Goal: Complete application form: Complete application form

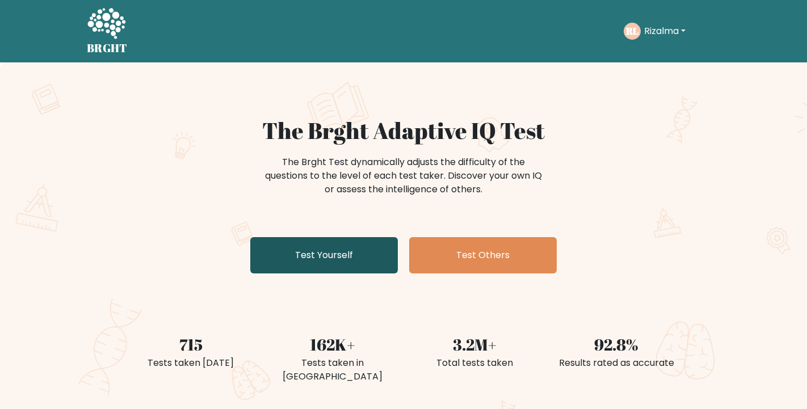
click at [321, 253] on link "Test Yourself" at bounding box center [324, 255] width 148 height 36
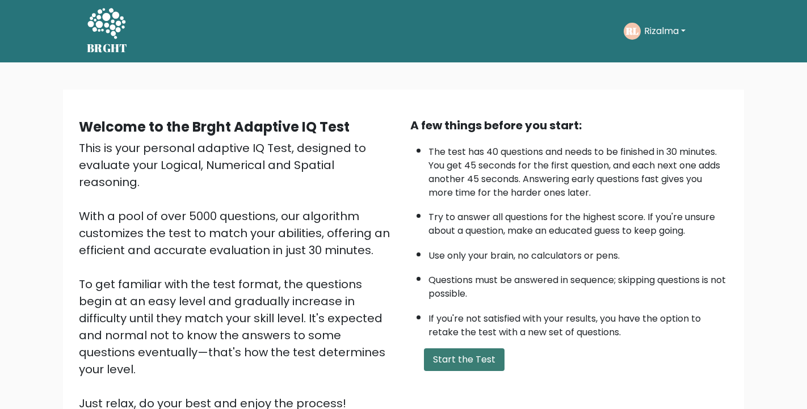
click at [471, 349] on button "Start the Test" at bounding box center [464, 360] width 81 height 23
click at [440, 349] on button "Start the Test" at bounding box center [464, 360] width 81 height 23
click at [667, 32] on button "Rizalma" at bounding box center [665, 31] width 48 height 15
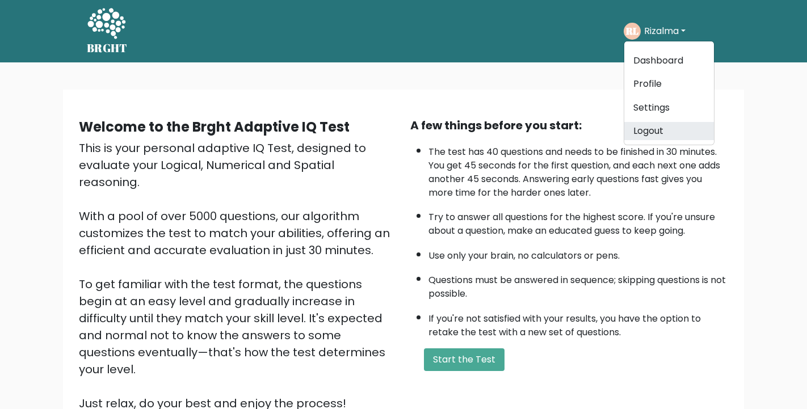
click at [678, 130] on link "Logout" at bounding box center [669, 131] width 90 height 18
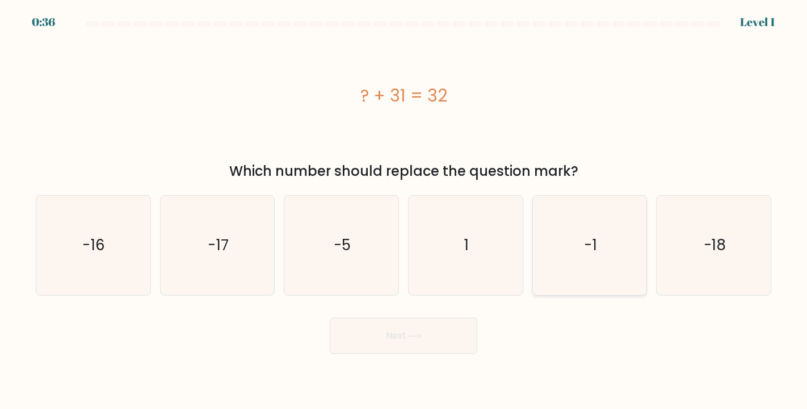
click at [590, 237] on text "-1" at bounding box center [591, 245] width 12 height 20
click at [404, 211] on input "e. -1" at bounding box center [404, 208] width 1 height 6
radio input "true"
click at [447, 338] on button "Next" at bounding box center [404, 336] width 148 height 36
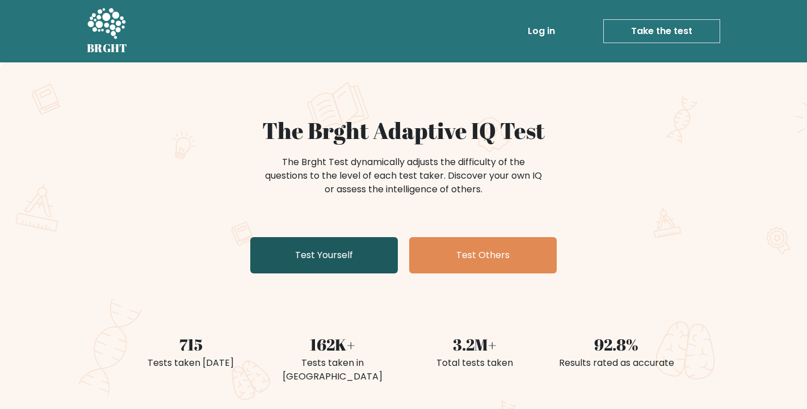
click at [307, 259] on link "Test Yourself" at bounding box center [324, 255] width 148 height 36
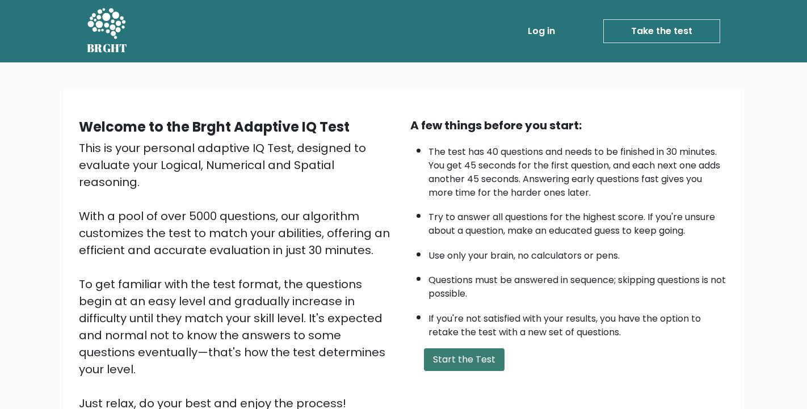
click at [464, 349] on button "Start the Test" at bounding box center [464, 360] width 81 height 23
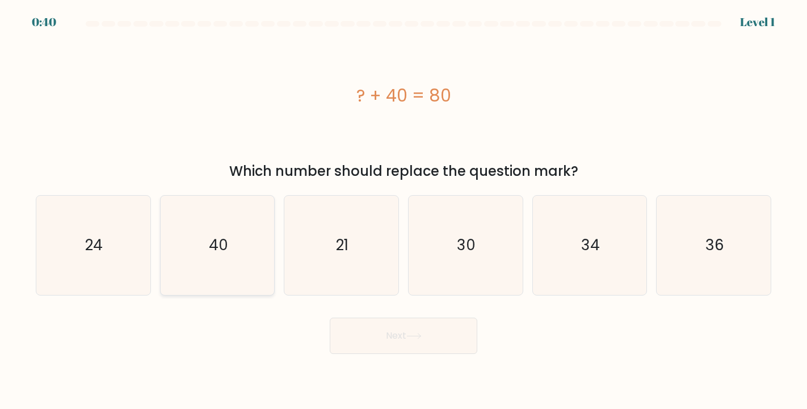
click at [234, 255] on icon "40" at bounding box center [217, 245] width 99 height 99
click at [404, 211] on input "b. 40" at bounding box center [404, 208] width 1 height 6
radio input "true"
click at [401, 338] on button "Next" at bounding box center [404, 336] width 148 height 36
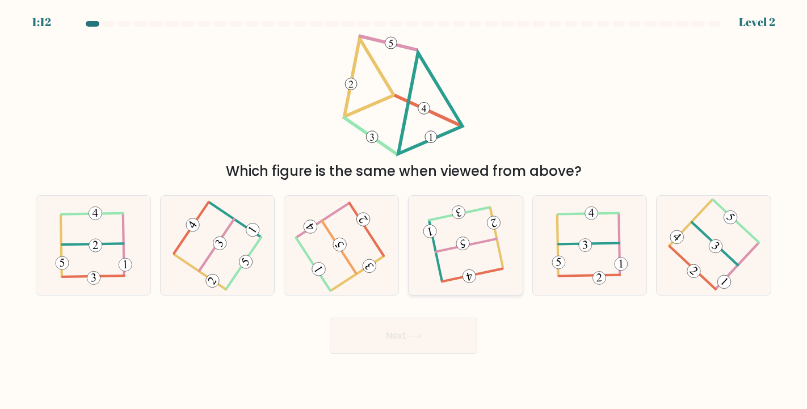
click at [467, 240] on 115 at bounding box center [463, 244] width 16 height 16
click at [404, 211] on input "d." at bounding box center [404, 208] width 1 height 6
radio input "true"
click at [433, 328] on button "Next" at bounding box center [404, 336] width 148 height 36
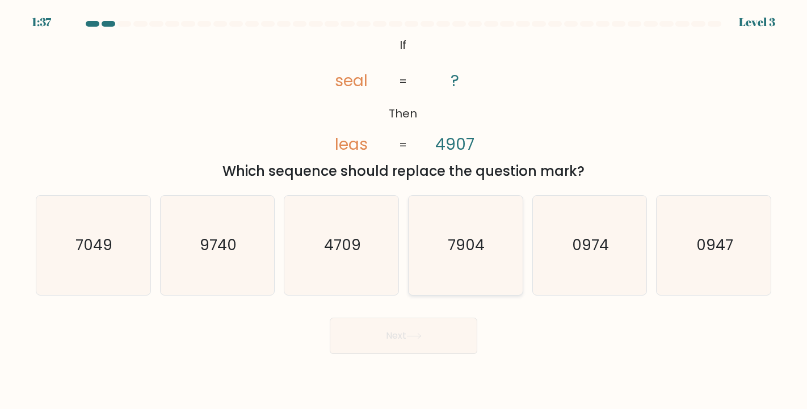
click at [459, 248] on text "7904" at bounding box center [466, 245] width 37 height 20
click at [404, 211] on input "d. 7904" at bounding box center [404, 208] width 1 height 6
radio input "true"
click at [412, 350] on button "Next" at bounding box center [404, 336] width 148 height 36
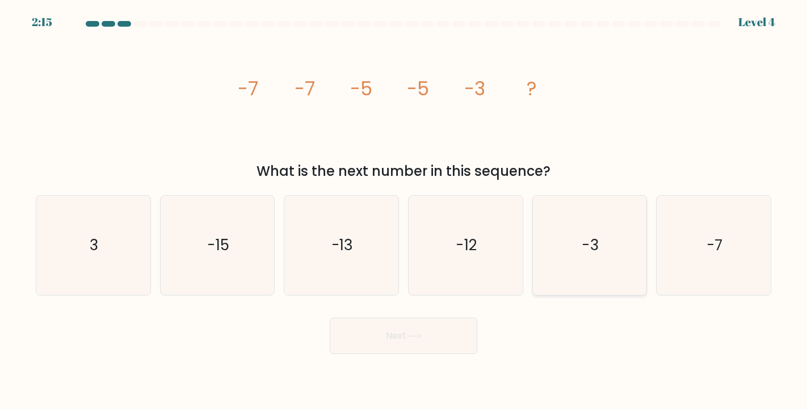
click at [563, 266] on icon "-3" at bounding box center [589, 245] width 99 height 99
click at [404, 211] on input "e. -3" at bounding box center [404, 208] width 1 height 6
radio input "true"
click at [443, 331] on button "Next" at bounding box center [404, 336] width 148 height 36
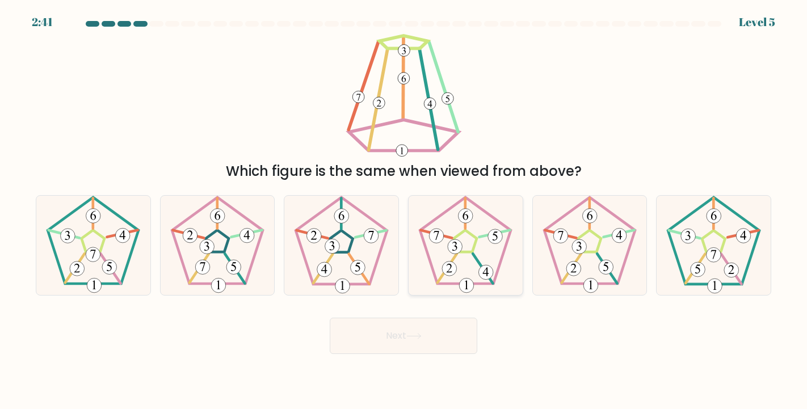
click at [465, 238] on icon at bounding box center [465, 245] width 99 height 99
click at [404, 211] on input "d." at bounding box center [404, 208] width 1 height 6
radio input "true"
click at [413, 337] on icon at bounding box center [413, 336] width 15 height 6
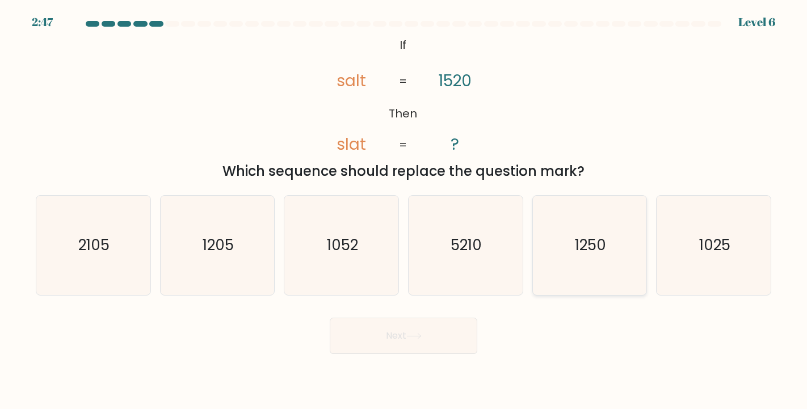
click at [553, 259] on icon "1250" at bounding box center [589, 245] width 99 height 99
click at [404, 211] on input "e. 1250" at bounding box center [404, 208] width 1 height 6
radio input "true"
click at [430, 350] on button "Next" at bounding box center [404, 336] width 148 height 36
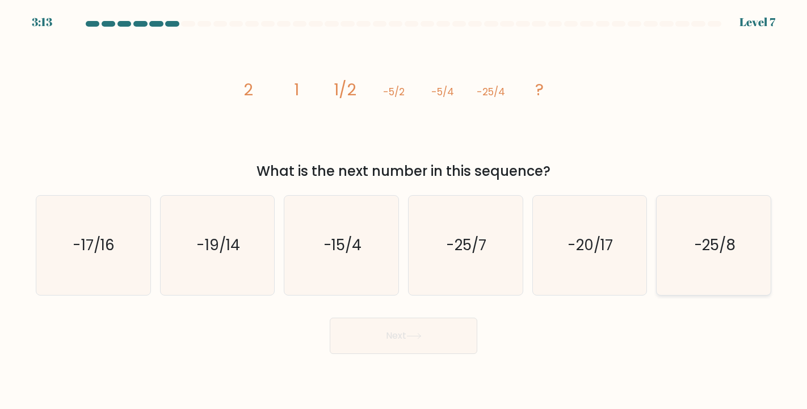
click at [725, 258] on icon "-25/8" at bounding box center [713, 245] width 99 height 99
click at [404, 211] on input "f. -25/8" at bounding box center [404, 208] width 1 height 6
radio input "true"
click at [460, 326] on button "Next" at bounding box center [404, 336] width 148 height 36
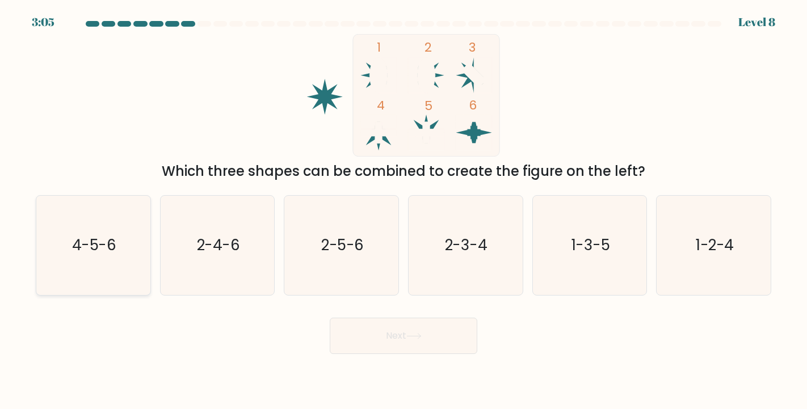
click at [137, 253] on icon "4-5-6" at bounding box center [93, 245] width 99 height 99
click at [404, 211] on input "a. 4-5-6" at bounding box center [404, 208] width 1 height 6
radio input "true"
click at [405, 348] on button "Next" at bounding box center [404, 336] width 148 height 36
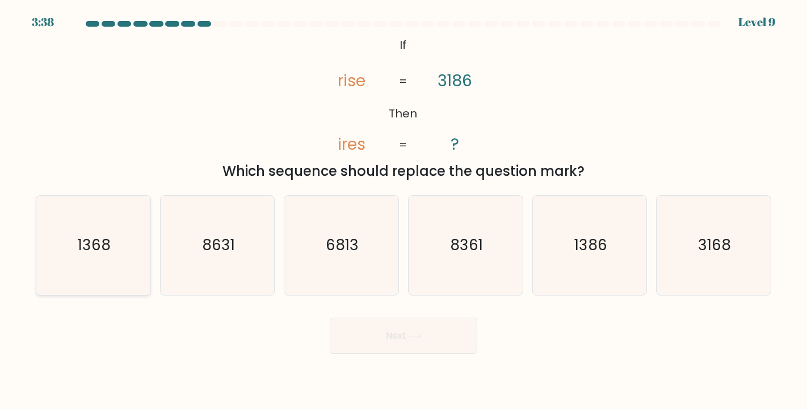
click at [108, 284] on icon "1368" at bounding box center [93, 245] width 99 height 99
click at [404, 211] on input "a. 1368" at bounding box center [404, 208] width 1 height 6
radio input "true"
click at [388, 339] on button "Next" at bounding box center [404, 336] width 148 height 36
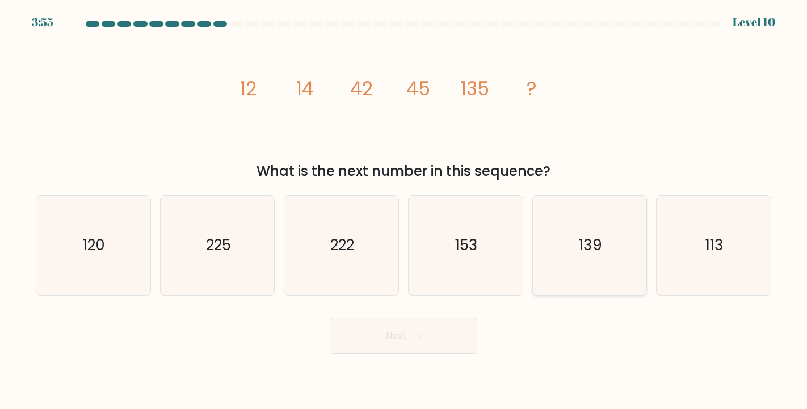
click at [599, 251] on text "139" at bounding box center [590, 245] width 23 height 20
click at [404, 211] on input "e. 139" at bounding box center [404, 208] width 1 height 6
radio input "true"
click at [413, 340] on button "Next" at bounding box center [404, 336] width 148 height 36
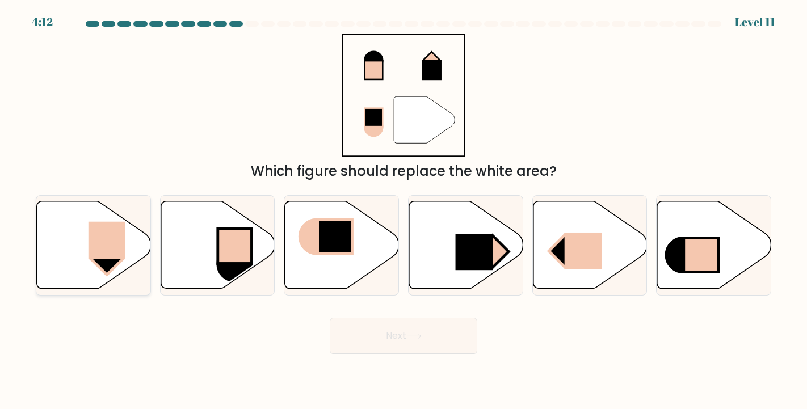
click at [89, 255] on rect at bounding box center [107, 240] width 37 height 37
click at [404, 211] on input "a." at bounding box center [404, 208] width 1 height 6
radio input "true"
click at [442, 322] on button "Next" at bounding box center [404, 336] width 148 height 36
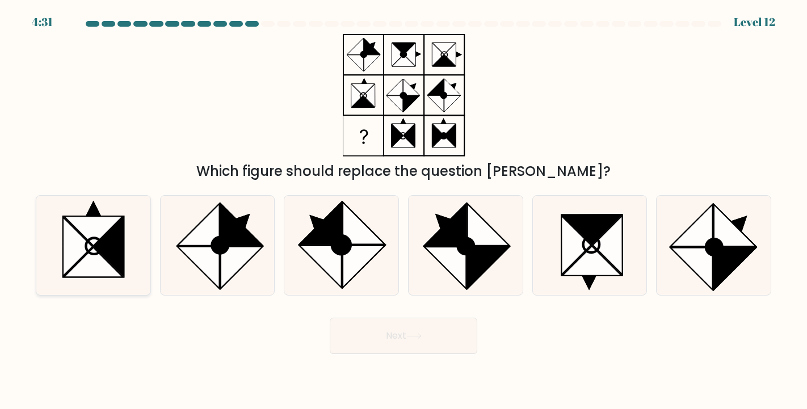
click at [106, 242] on icon at bounding box center [109, 246] width 30 height 59
click at [404, 211] on input "a." at bounding box center [404, 208] width 1 height 6
radio input "true"
click at [481, 336] on div "Next" at bounding box center [403, 331] width 749 height 45
click at [434, 341] on button "Next" at bounding box center [404, 336] width 148 height 36
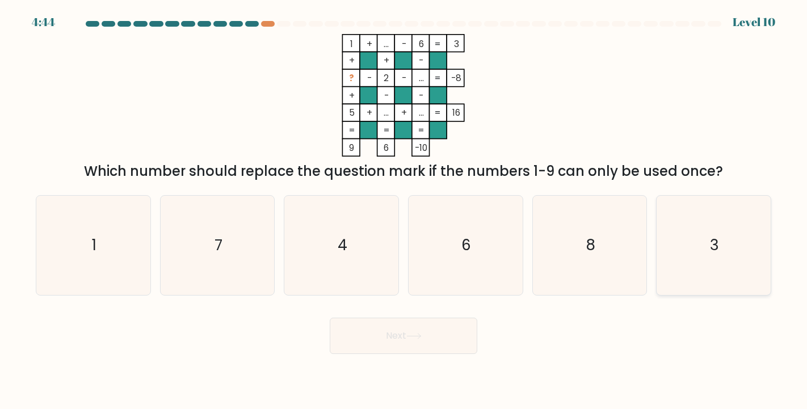
click at [712, 253] on text "3" at bounding box center [714, 245] width 9 height 20
click at [404, 211] on input "f. 3" at bounding box center [404, 208] width 1 height 6
radio input "true"
click at [425, 345] on button "Next" at bounding box center [404, 336] width 148 height 36
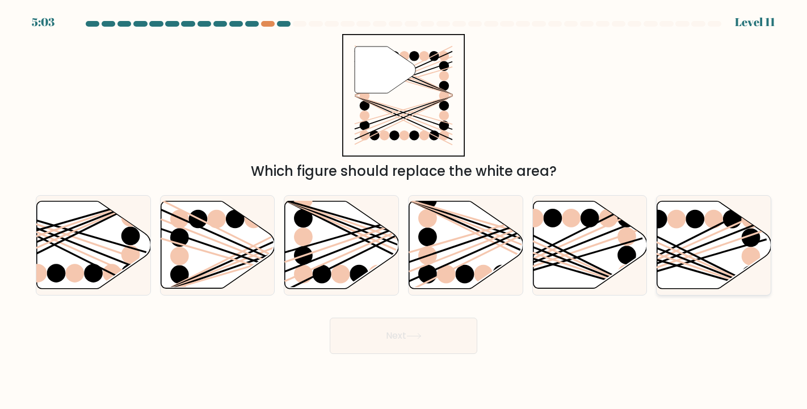
click at [693, 239] on icon at bounding box center [714, 245] width 114 height 87
click at [404, 211] on input "f." at bounding box center [404, 208] width 1 height 6
radio input "true"
click at [426, 335] on button "Next" at bounding box center [404, 336] width 148 height 36
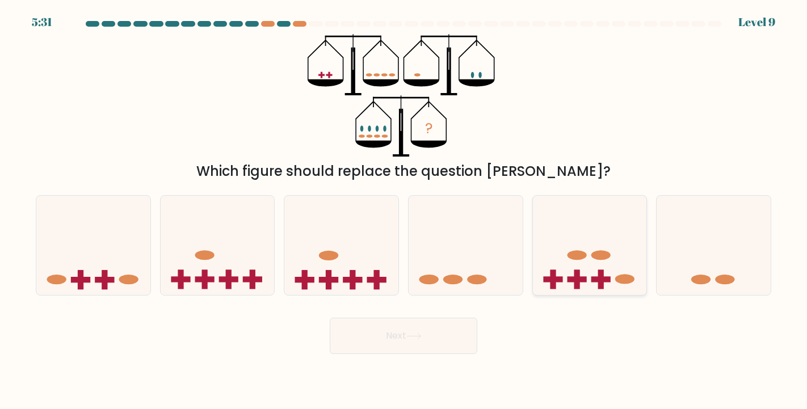
click at [579, 276] on rect at bounding box center [577, 279] width 6 height 19
click at [404, 211] on input "e." at bounding box center [404, 208] width 1 height 6
radio input "true"
click at [422, 346] on button "Next" at bounding box center [404, 336] width 148 height 36
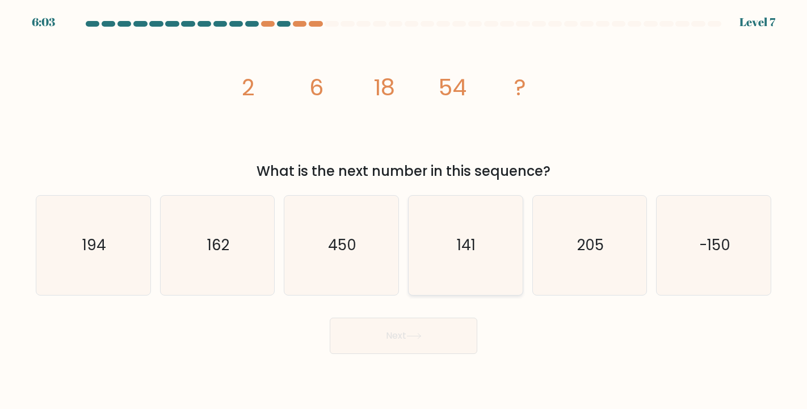
click at [423, 257] on icon "141" at bounding box center [465, 245] width 99 height 99
click at [404, 211] on input "d. 141" at bounding box center [404, 208] width 1 height 6
radio input "true"
click at [380, 337] on button "Next" at bounding box center [404, 336] width 148 height 36
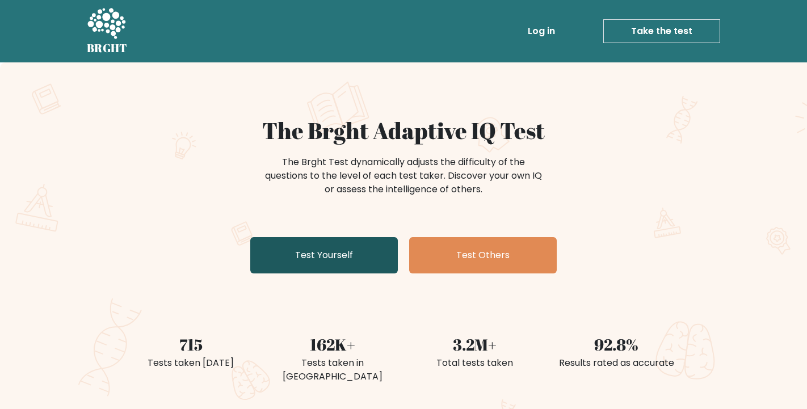
click at [350, 255] on link "Test Yourself" at bounding box center [324, 255] width 148 height 36
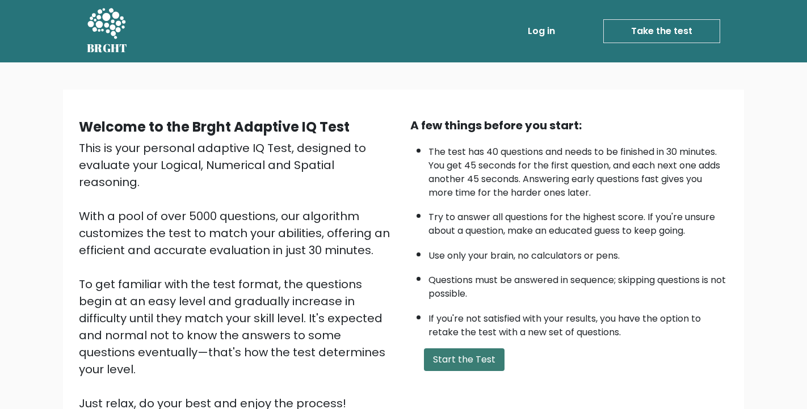
click at [436, 349] on button "Start the Test" at bounding box center [464, 360] width 81 height 23
click at [459, 349] on button "Start the Test" at bounding box center [464, 360] width 81 height 23
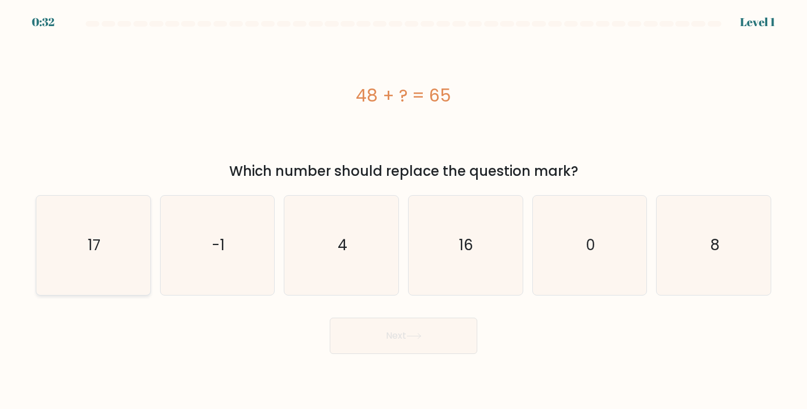
click at [95, 246] on text "17" at bounding box center [94, 245] width 12 height 20
click at [404, 211] on input "a. 17" at bounding box center [404, 208] width 1 height 6
radio input "true"
click at [371, 336] on button "Next" at bounding box center [404, 336] width 148 height 36
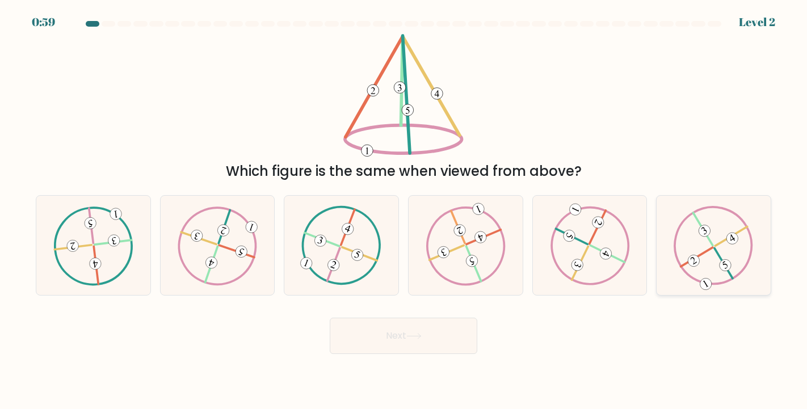
click at [682, 250] on icon at bounding box center [714, 245] width 80 height 79
click at [404, 211] on input "f." at bounding box center [404, 208] width 1 height 6
radio input "true"
click at [380, 331] on button "Next" at bounding box center [404, 336] width 148 height 36
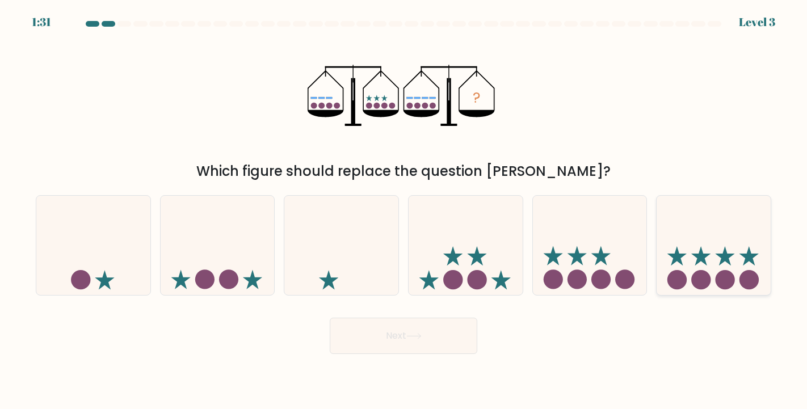
click at [691, 248] on icon at bounding box center [714, 245] width 114 height 94
click at [404, 211] on input "f." at bounding box center [404, 208] width 1 height 6
radio input "true"
click at [624, 255] on icon at bounding box center [590, 245] width 114 height 94
click at [404, 211] on input "e." at bounding box center [404, 208] width 1 height 6
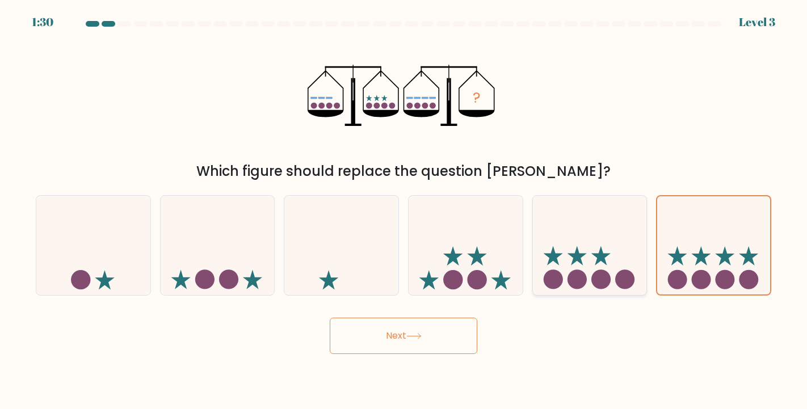
radio input "true"
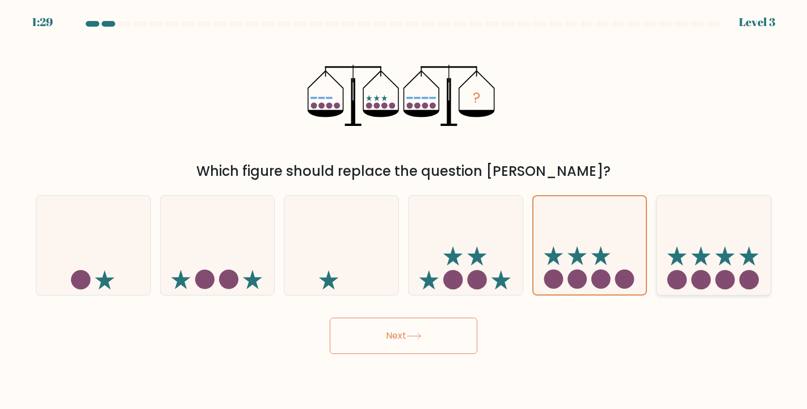
click at [729, 251] on icon at bounding box center [714, 245] width 114 height 94
click at [404, 211] on input "f." at bounding box center [404, 208] width 1 height 6
radio input "true"
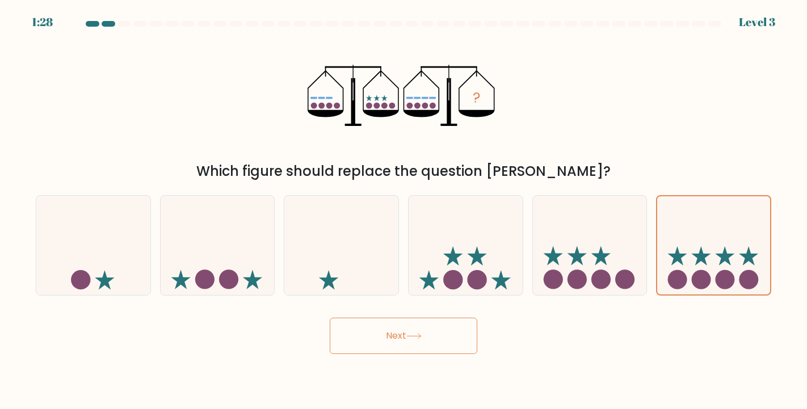
click at [458, 329] on button "Next" at bounding box center [404, 336] width 148 height 36
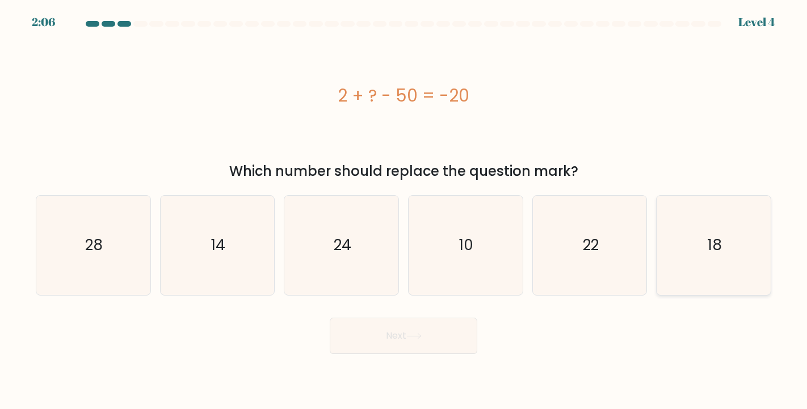
click at [702, 240] on icon "18" at bounding box center [713, 245] width 99 height 99
click at [404, 211] on input "f. 18" at bounding box center [404, 208] width 1 height 6
radio input "true"
click at [394, 327] on button "Next" at bounding box center [404, 336] width 148 height 36
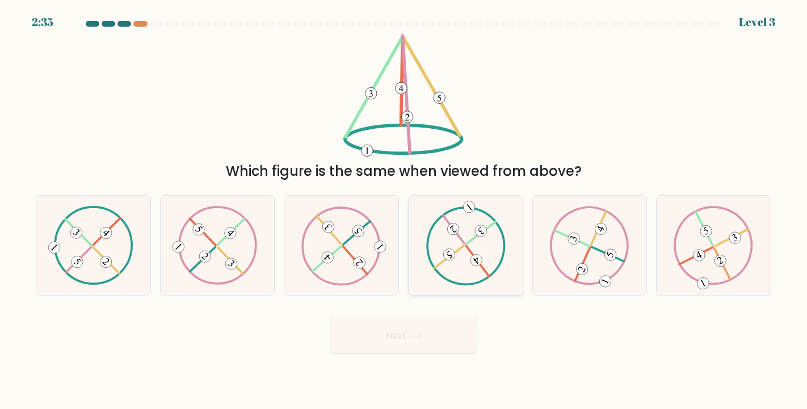
click at [471, 241] on 323 at bounding box center [481, 232] width 30 height 23
click at [404, 211] on input "d." at bounding box center [404, 208] width 1 height 6
radio input "true"
click at [422, 339] on button "Next" at bounding box center [404, 336] width 148 height 36
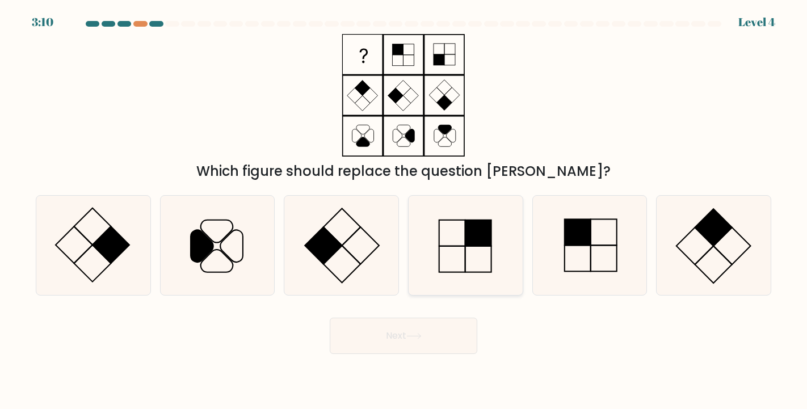
click at [489, 244] on rect at bounding box center [479, 233] width 26 height 26
click at [404, 211] on input "d." at bounding box center [404, 208] width 1 height 6
radio input "true"
click at [401, 338] on button "Next" at bounding box center [404, 336] width 148 height 36
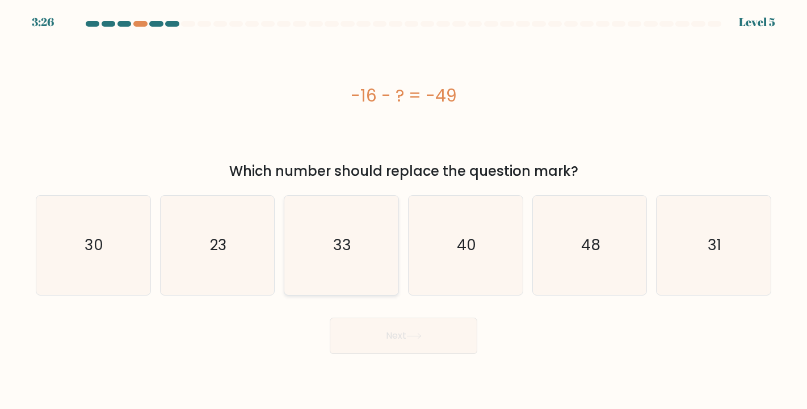
click at [337, 253] on text "33" at bounding box center [342, 245] width 18 height 20
click at [404, 211] on input "c. 33" at bounding box center [404, 208] width 1 height 6
radio input "true"
click at [387, 330] on button "Next" at bounding box center [404, 336] width 148 height 36
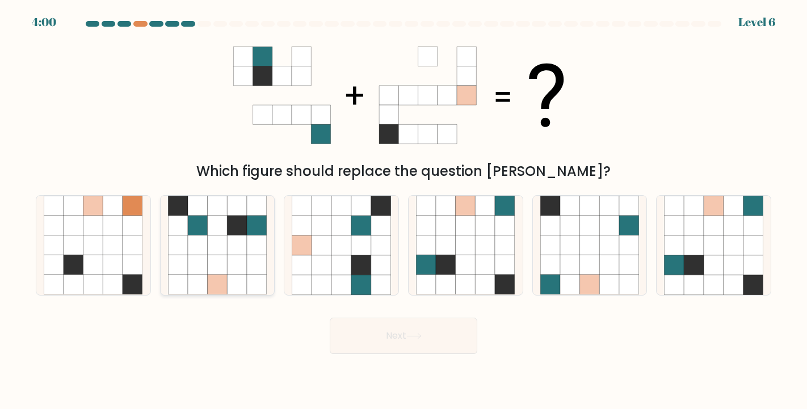
click at [229, 272] on icon at bounding box center [237, 265] width 20 height 20
click at [404, 211] on input "b." at bounding box center [404, 208] width 1 height 6
radio input "true"
click at [385, 342] on button "Next" at bounding box center [404, 336] width 148 height 36
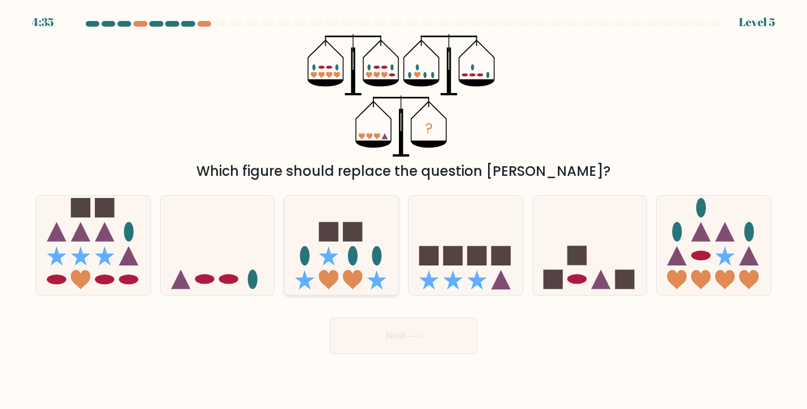
click at [362, 246] on icon at bounding box center [341, 245] width 114 height 94
click at [404, 211] on input "c." at bounding box center [404, 208] width 1 height 6
radio input "true"
click at [398, 350] on button "Next" at bounding box center [404, 336] width 148 height 36
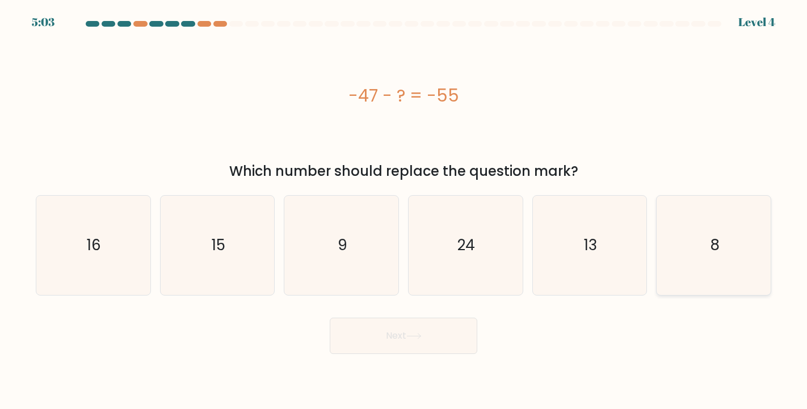
click at [693, 257] on icon "8" at bounding box center [713, 245] width 99 height 99
click at [404, 211] on input "f. 8" at bounding box center [404, 208] width 1 height 6
radio input "true"
click at [451, 351] on button "Next" at bounding box center [404, 336] width 148 height 36
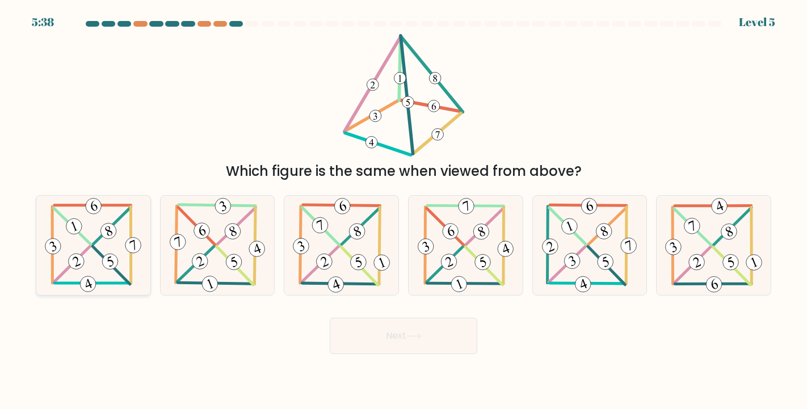
click at [76, 238] on icon at bounding box center [93, 245] width 101 height 99
click at [404, 211] on input "a." at bounding box center [404, 208] width 1 height 6
radio input "true"
click at [399, 327] on button "Next" at bounding box center [404, 336] width 148 height 36
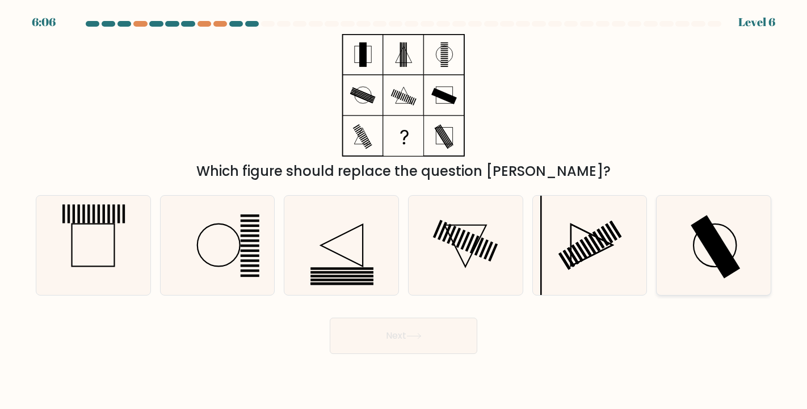
click at [689, 258] on icon at bounding box center [713, 245] width 99 height 99
click at [404, 211] on input "f." at bounding box center [404, 208] width 1 height 6
radio input "true"
click at [385, 345] on button "Next" at bounding box center [404, 336] width 148 height 36
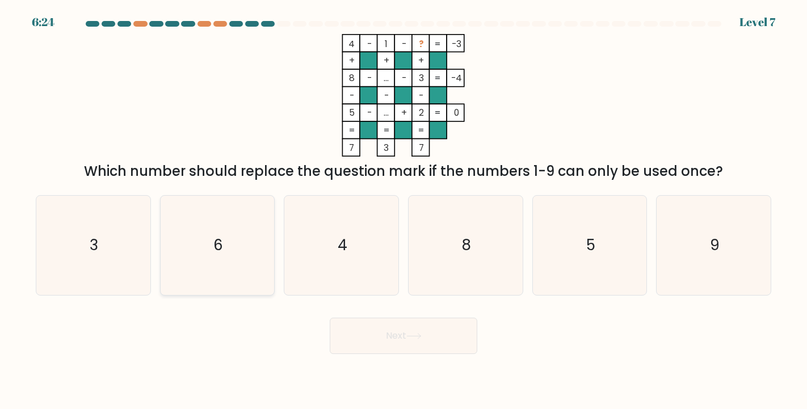
click at [258, 251] on icon "6" at bounding box center [217, 245] width 99 height 99
click at [404, 211] on input "b. 6" at bounding box center [404, 208] width 1 height 6
radio input "true"
click at [460, 341] on button "Next" at bounding box center [404, 336] width 148 height 36
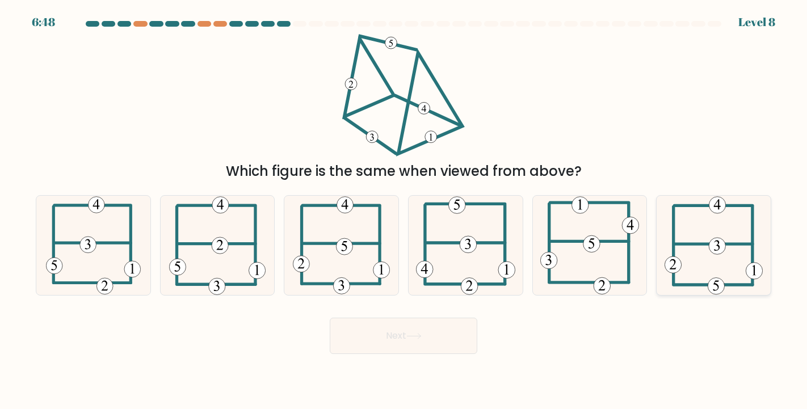
click at [692, 273] on icon at bounding box center [714, 245] width 98 height 99
click at [404, 211] on input "f." at bounding box center [404, 208] width 1 height 6
radio input "true"
click at [446, 334] on button "Next" at bounding box center [404, 336] width 148 height 36
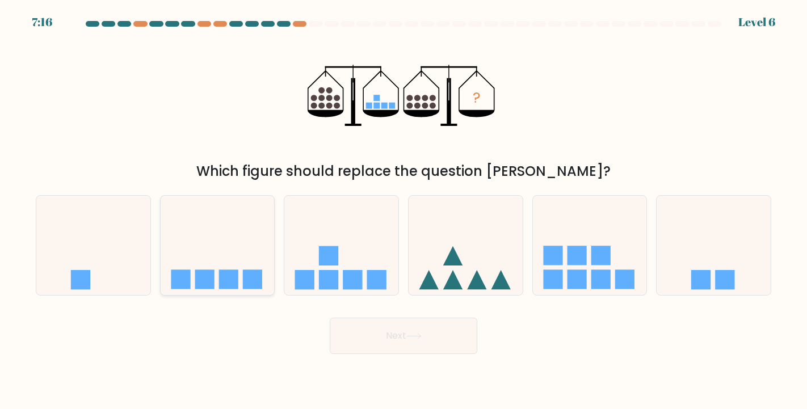
click at [244, 267] on icon at bounding box center [218, 245] width 114 height 94
click at [404, 211] on input "b." at bounding box center [404, 208] width 1 height 6
radio input "true"
click at [363, 343] on button "Next" at bounding box center [404, 336] width 148 height 36
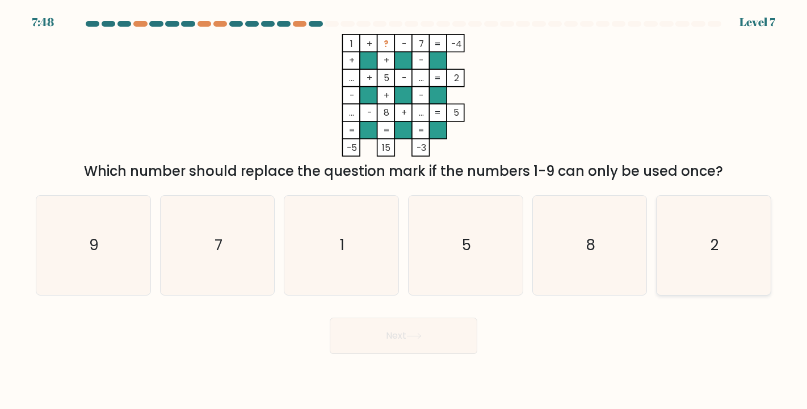
click at [747, 258] on icon "2" at bounding box center [713, 245] width 99 height 99
click at [404, 211] on input "f. 2" at bounding box center [404, 208] width 1 height 6
radio input "true"
click at [441, 343] on button "Next" at bounding box center [404, 336] width 148 height 36
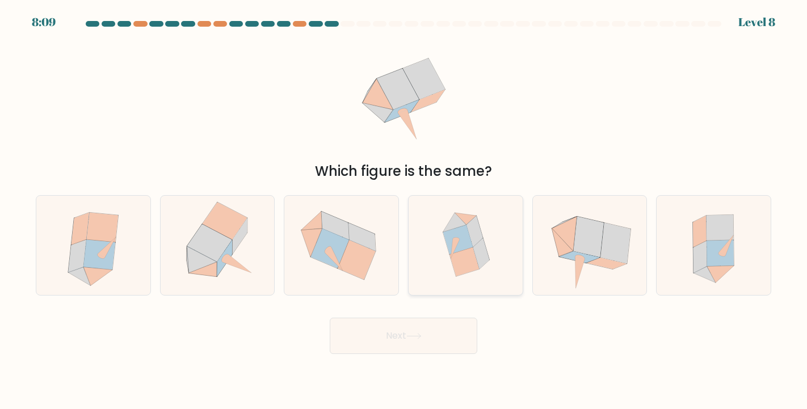
click at [446, 254] on icon at bounding box center [465, 245] width 95 height 99
click at [404, 211] on input "d." at bounding box center [404, 208] width 1 height 6
radio input "true"
click at [425, 345] on button "Next" at bounding box center [404, 336] width 148 height 36
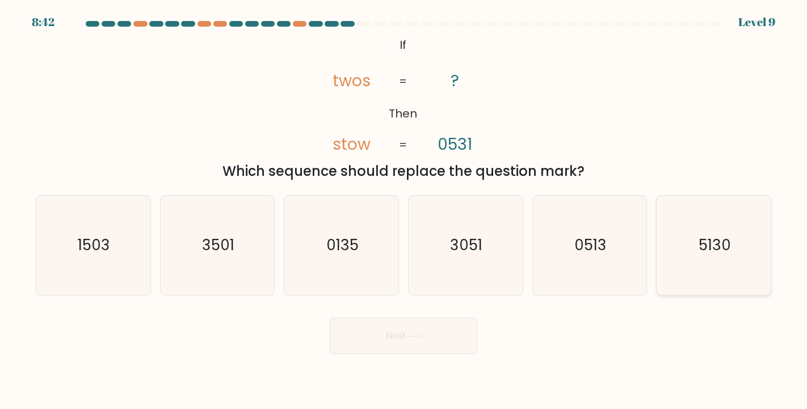
click at [702, 256] on icon "5130" at bounding box center [713, 245] width 99 height 99
click at [404, 211] on input "f. 5130" at bounding box center [404, 208] width 1 height 6
radio input "true"
click at [446, 339] on button "Next" at bounding box center [404, 336] width 148 height 36
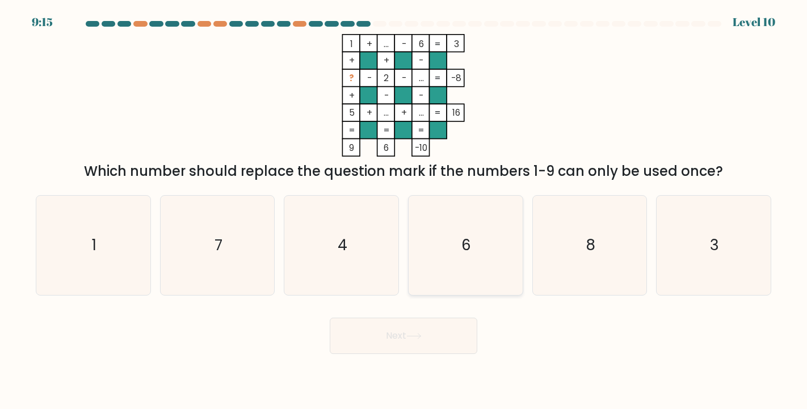
click at [429, 213] on icon "6" at bounding box center [465, 245] width 99 height 99
click at [404, 211] on input "d. 6" at bounding box center [404, 208] width 1 height 6
radio input "true"
click at [420, 343] on button "Next" at bounding box center [404, 336] width 148 height 36
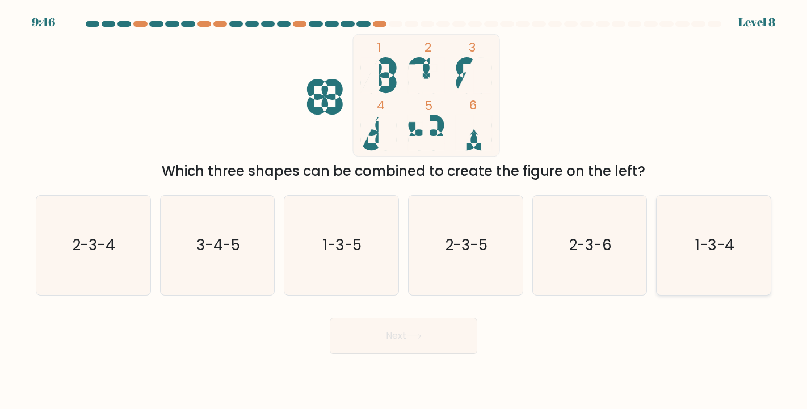
click at [688, 237] on icon "1-3-4" at bounding box center [713, 245] width 99 height 99
click at [404, 211] on input "f. 1-3-4" at bounding box center [404, 208] width 1 height 6
radio input "true"
click at [404, 329] on button "Next" at bounding box center [404, 336] width 148 height 36
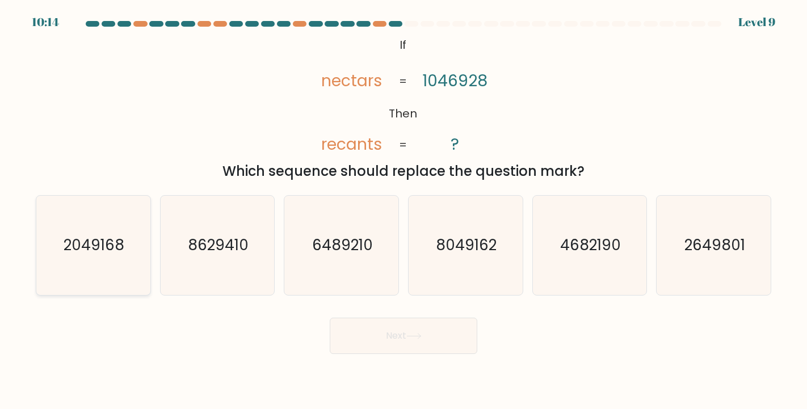
click at [104, 250] on text "2049168" at bounding box center [94, 245] width 61 height 20
click at [404, 211] on input "a. 2049168" at bounding box center [404, 208] width 1 height 6
radio input "true"
click at [377, 345] on button "Next" at bounding box center [404, 336] width 148 height 36
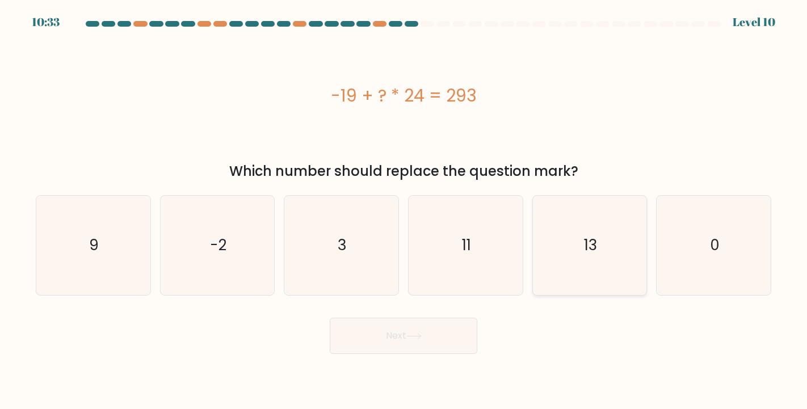
click at [602, 242] on icon "13" at bounding box center [589, 245] width 99 height 99
click at [404, 211] on input "e. 13" at bounding box center [404, 208] width 1 height 6
radio input "true"
click at [405, 332] on button "Next" at bounding box center [404, 336] width 148 height 36
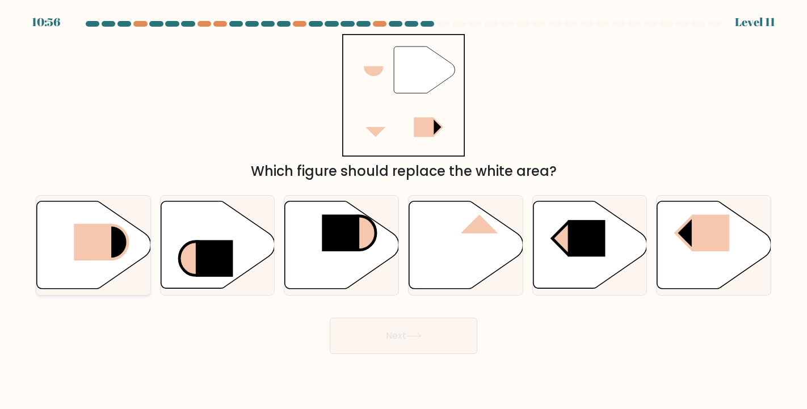
click at [124, 251] on icon at bounding box center [110, 242] width 33 height 34
click at [404, 211] on input "a." at bounding box center [404, 208] width 1 height 6
radio input "true"
click at [444, 333] on button "Next" at bounding box center [404, 336] width 148 height 36
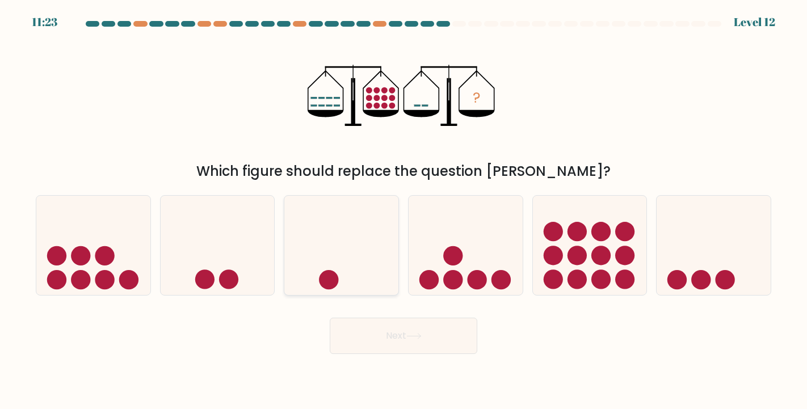
click at [355, 249] on icon at bounding box center [341, 245] width 114 height 94
click at [404, 211] on input "c." at bounding box center [404, 208] width 1 height 6
radio input "true"
click at [418, 340] on button "Next" at bounding box center [404, 336] width 148 height 36
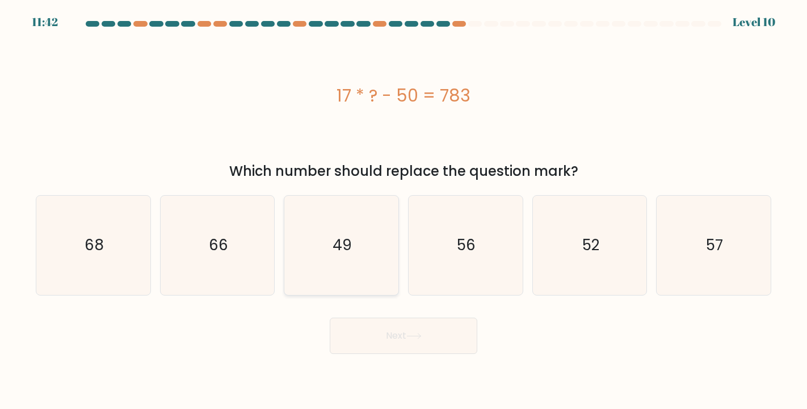
click at [338, 246] on text "49" at bounding box center [342, 245] width 19 height 20
click at [404, 211] on input "c. 49" at bounding box center [404, 208] width 1 height 6
radio input "true"
click at [402, 333] on button "Next" at bounding box center [404, 336] width 148 height 36
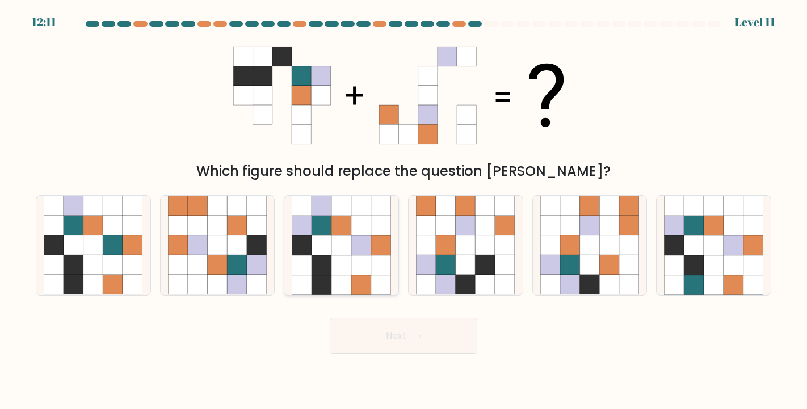
click at [342, 266] on icon at bounding box center [342, 265] width 20 height 20
click at [404, 211] on input "c." at bounding box center [404, 208] width 1 height 6
radio input "true"
click at [404, 345] on button "Next" at bounding box center [404, 336] width 148 height 36
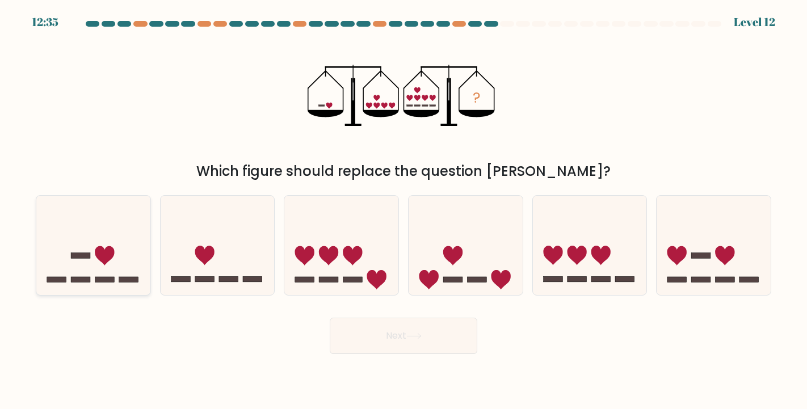
click at [94, 263] on icon at bounding box center [93, 245] width 114 height 94
click at [404, 211] on input "a." at bounding box center [404, 208] width 1 height 6
radio input "true"
click at [207, 241] on icon at bounding box center [218, 245] width 114 height 94
click at [404, 211] on input "b." at bounding box center [404, 208] width 1 height 6
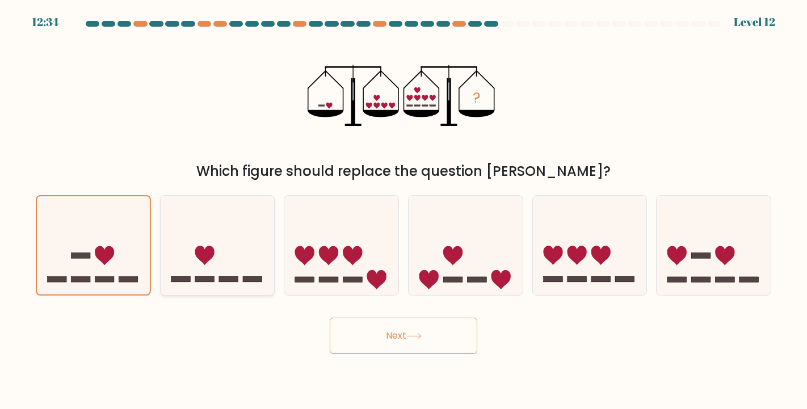
radio input "true"
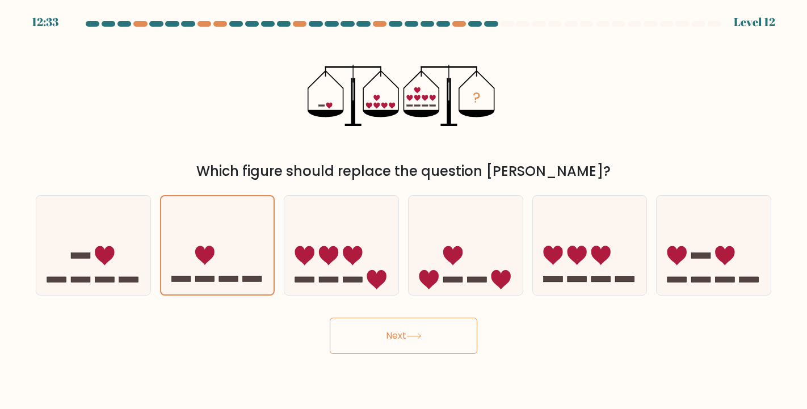
click at [380, 338] on button "Next" at bounding box center [404, 336] width 148 height 36
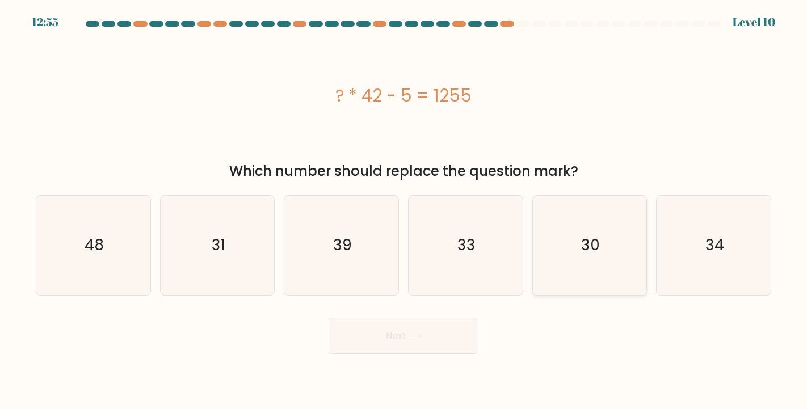
click at [603, 246] on icon "30" at bounding box center [589, 245] width 99 height 99
click at [404, 211] on input "e. 30" at bounding box center [404, 208] width 1 height 6
radio input "true"
click at [360, 337] on button "Next" at bounding box center [404, 336] width 148 height 36
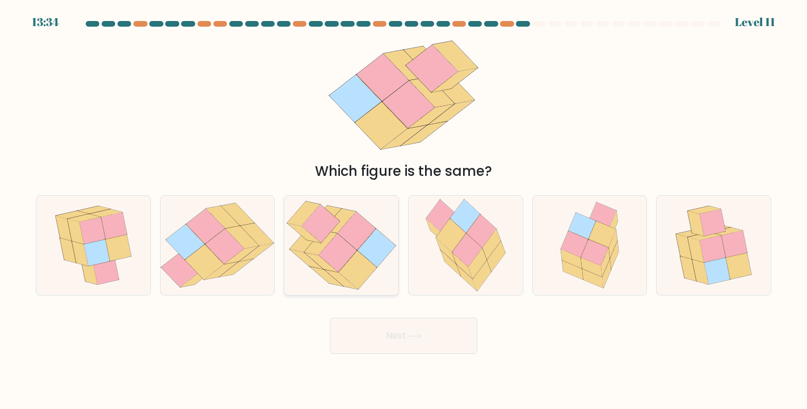
click at [362, 260] on icon at bounding box center [358, 270] width 38 height 38
click at [404, 211] on input "c." at bounding box center [404, 208] width 1 height 6
radio input "true"
click at [384, 339] on button "Next" at bounding box center [404, 336] width 148 height 36
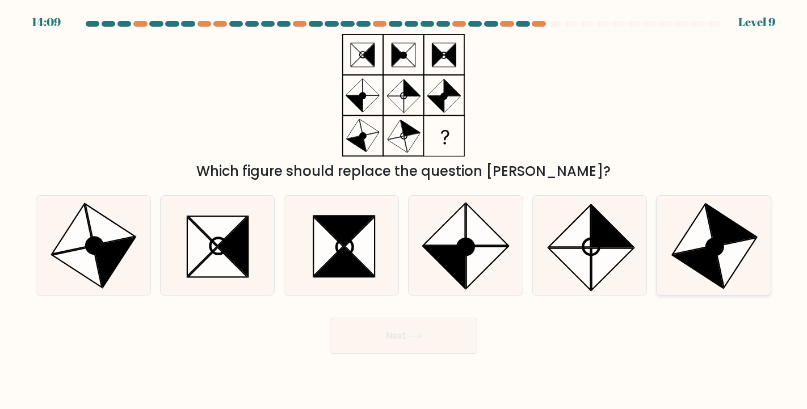
click at [677, 241] on icon at bounding box center [713, 245] width 99 height 99
click at [404, 211] on input "f." at bounding box center [404, 208] width 1 height 6
radio input "true"
click at [403, 333] on button "Next" at bounding box center [404, 336] width 148 height 36
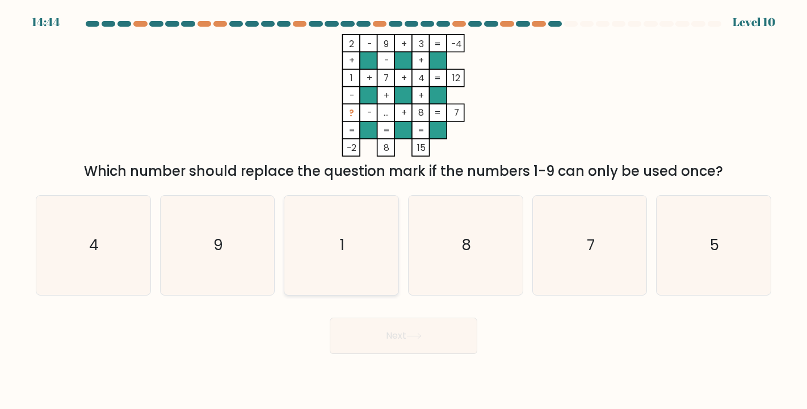
click at [347, 237] on icon "1" at bounding box center [341, 245] width 99 height 99
click at [404, 211] on input "c. 1" at bounding box center [404, 208] width 1 height 6
radio input "true"
click at [734, 238] on icon "5" at bounding box center [713, 245] width 99 height 99
click at [404, 211] on input "f. 5" at bounding box center [404, 208] width 1 height 6
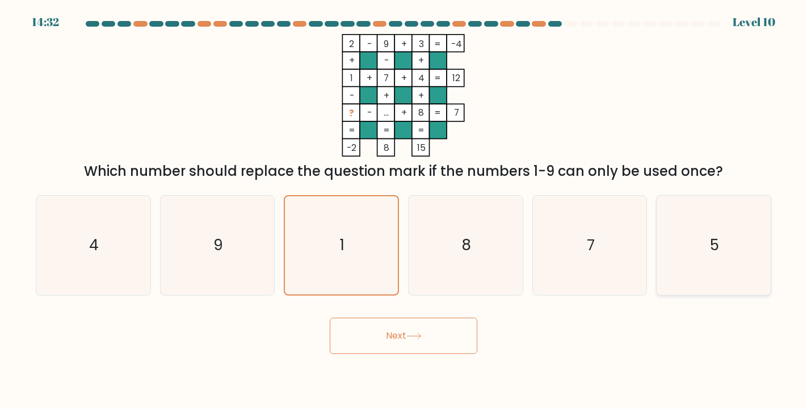
radio input "true"
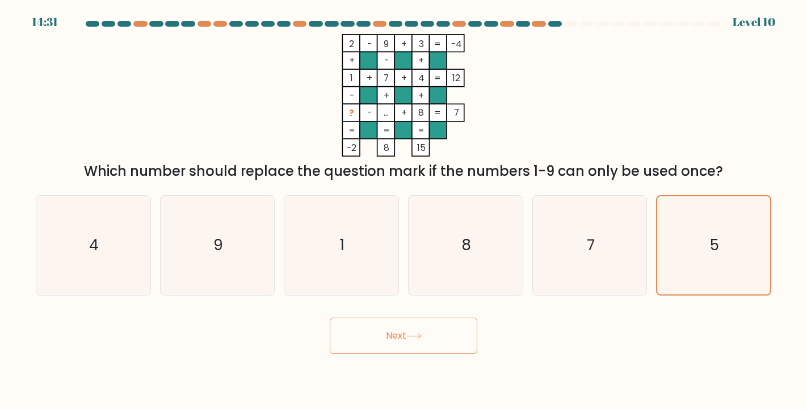
click at [419, 337] on icon at bounding box center [413, 336] width 15 height 6
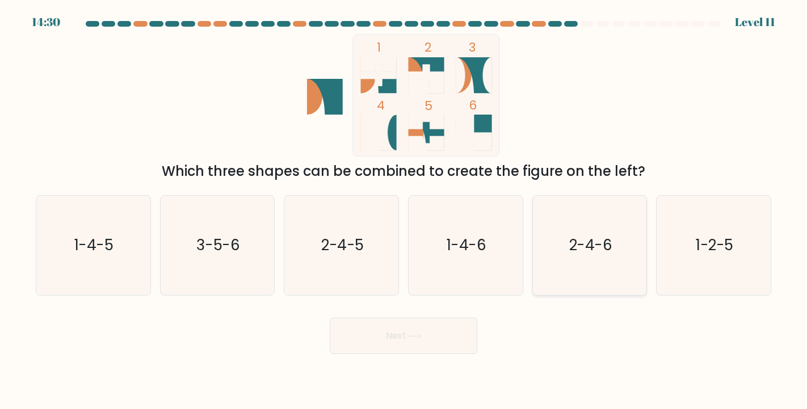
click at [585, 250] on text "2-4-6" at bounding box center [590, 245] width 43 height 20
click at [404, 211] on input "e. 2-4-6" at bounding box center [404, 208] width 1 height 6
radio input "true"
click at [461, 329] on button "Next" at bounding box center [404, 336] width 148 height 36
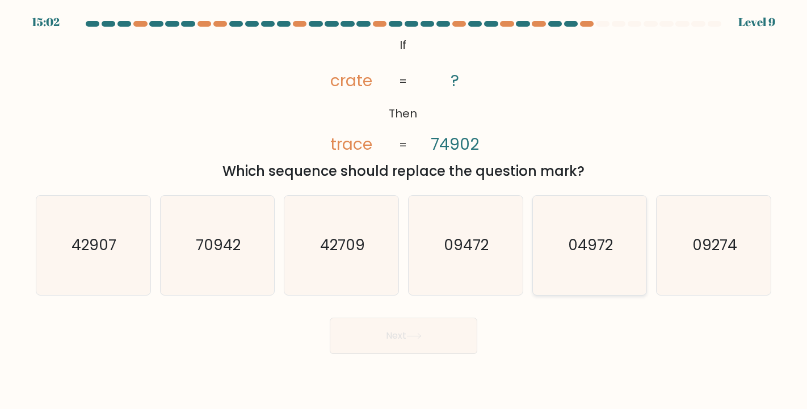
click at [579, 265] on icon "04972" at bounding box center [589, 245] width 99 height 99
click at [404, 211] on input "e. 04972" at bounding box center [404, 208] width 1 height 6
radio input "true"
click at [405, 349] on button "Next" at bounding box center [404, 336] width 148 height 36
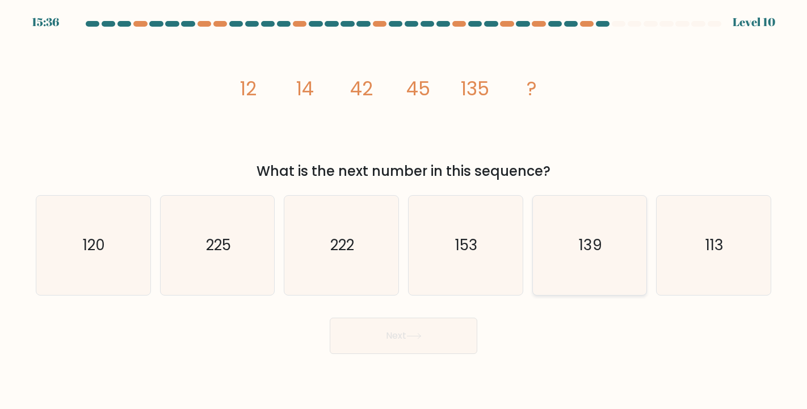
click at [585, 255] on text "139" at bounding box center [590, 245] width 23 height 20
click at [404, 211] on input "e. 139" at bounding box center [404, 208] width 1 height 6
radio input "true"
click at [442, 337] on button "Next" at bounding box center [404, 336] width 148 height 36
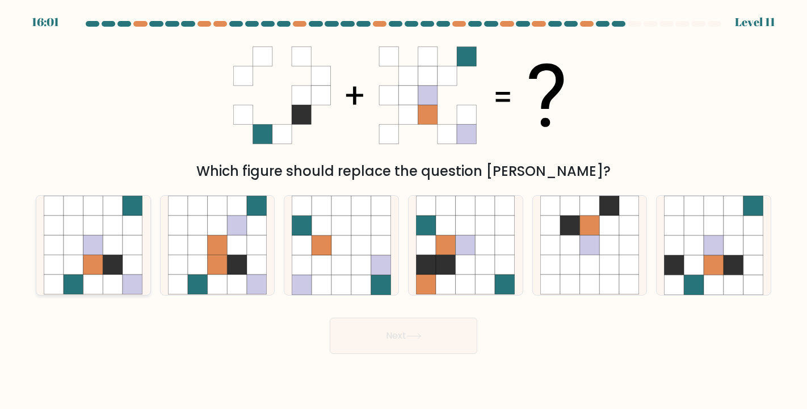
click at [77, 248] on icon at bounding box center [74, 246] width 20 height 20
click at [404, 211] on input "a." at bounding box center [404, 208] width 1 height 6
radio input "true"
click at [378, 336] on button "Next" at bounding box center [404, 336] width 148 height 36
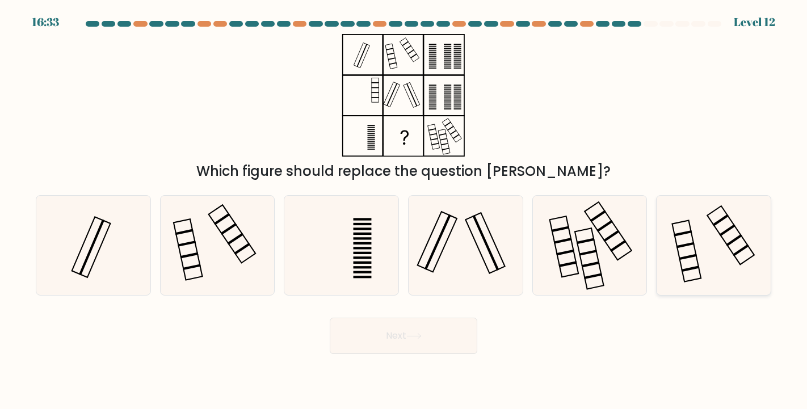
click at [729, 251] on icon at bounding box center [713, 245] width 99 height 99
click at [404, 211] on input "f." at bounding box center [404, 208] width 1 height 6
radio input "true"
click at [437, 348] on button "Next" at bounding box center [404, 336] width 148 height 36
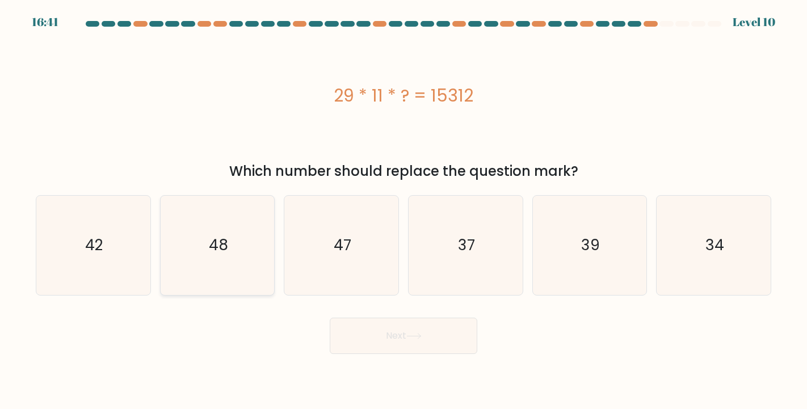
click at [196, 251] on icon "48" at bounding box center [217, 245] width 99 height 99
click at [404, 211] on input "b. 48" at bounding box center [404, 208] width 1 height 6
radio input "true"
click at [391, 341] on button "Next" at bounding box center [404, 336] width 148 height 36
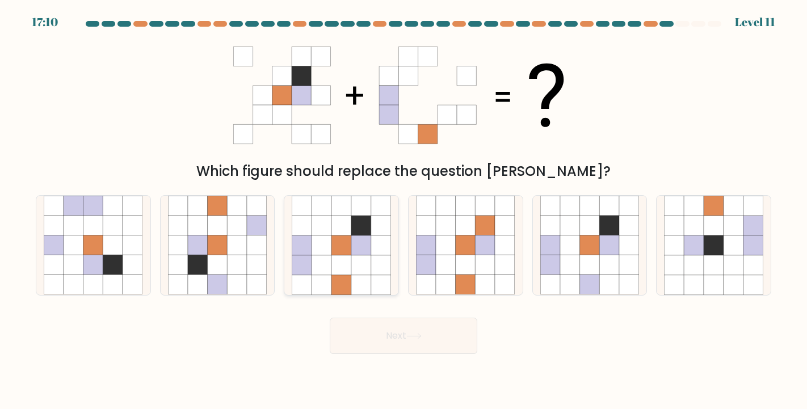
click at [366, 266] on icon at bounding box center [361, 265] width 20 height 20
click at [404, 211] on input "c." at bounding box center [404, 208] width 1 height 6
radio input "true"
click at [403, 343] on button "Next" at bounding box center [404, 336] width 148 height 36
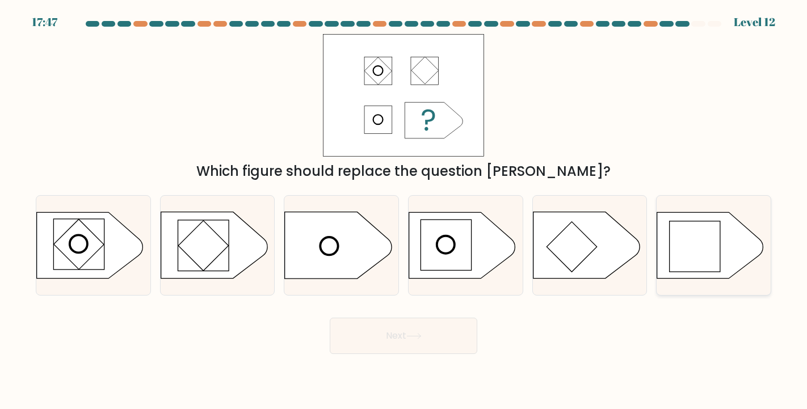
click at [685, 253] on rect at bounding box center [695, 246] width 51 height 51
click at [404, 211] on input "f." at bounding box center [404, 208] width 1 height 6
radio input "true"
click at [402, 339] on button "Next" at bounding box center [404, 336] width 148 height 36
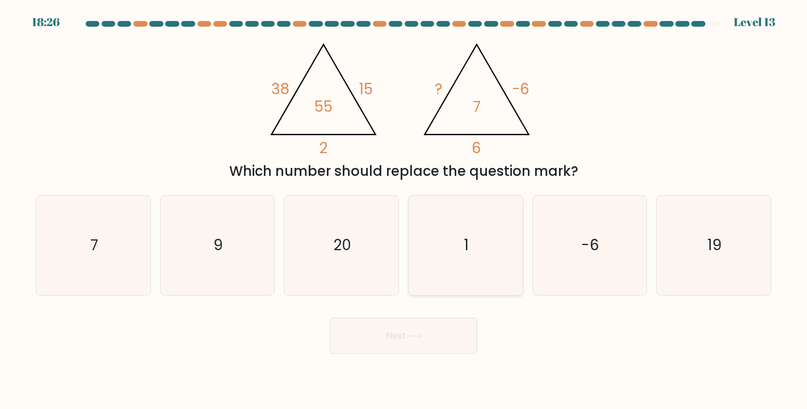
click at [438, 231] on icon "1" at bounding box center [465, 245] width 99 height 99
click at [404, 211] on input "d. 1" at bounding box center [404, 208] width 1 height 6
radio input "true"
click at [415, 350] on button "Next" at bounding box center [404, 336] width 148 height 36
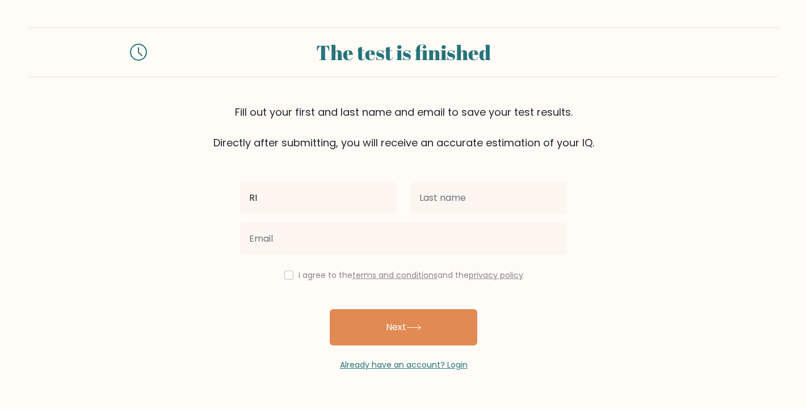
type input "RI"
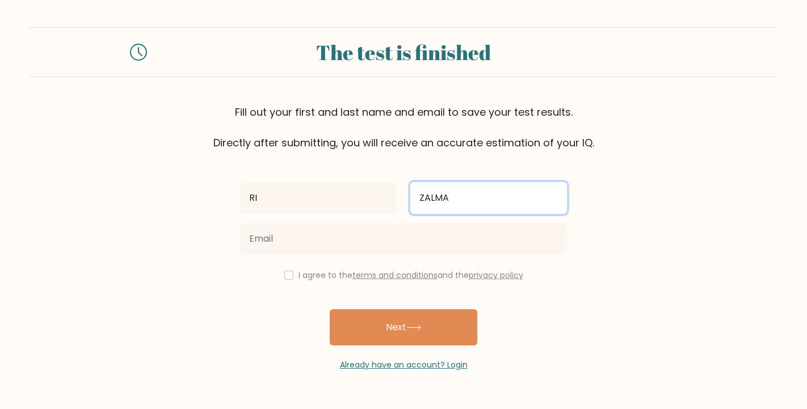
type input "ZALMA"
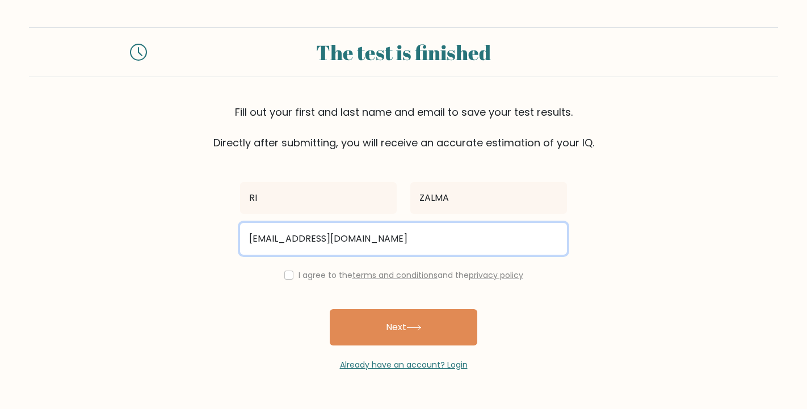
type input "RIZALMAARDHANA@GMAIL.COM"
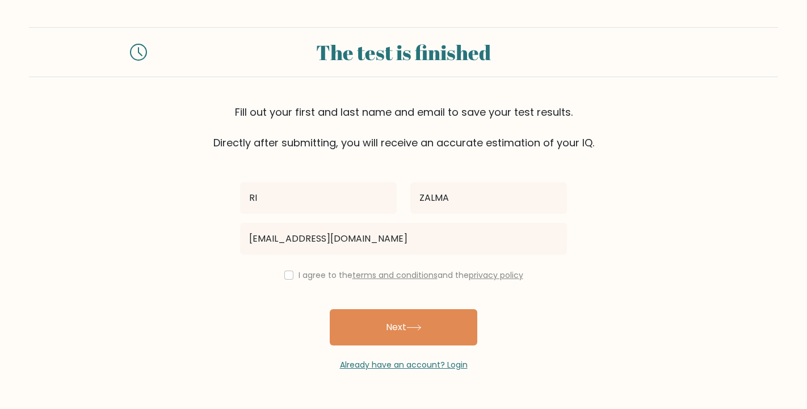
click at [289, 279] on input "checkbox" at bounding box center [288, 275] width 9 height 9
checkbox input "true"
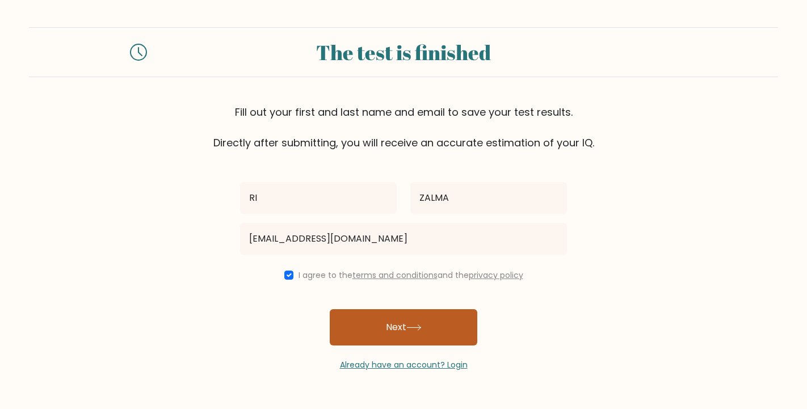
click at [406, 329] on button "Next" at bounding box center [404, 327] width 148 height 36
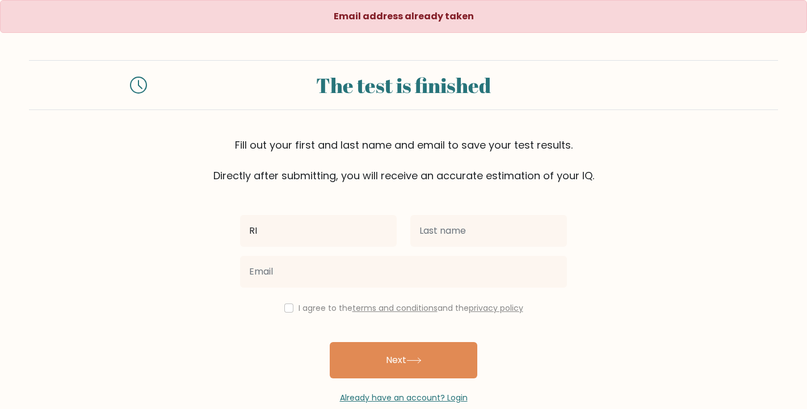
type input "RI"
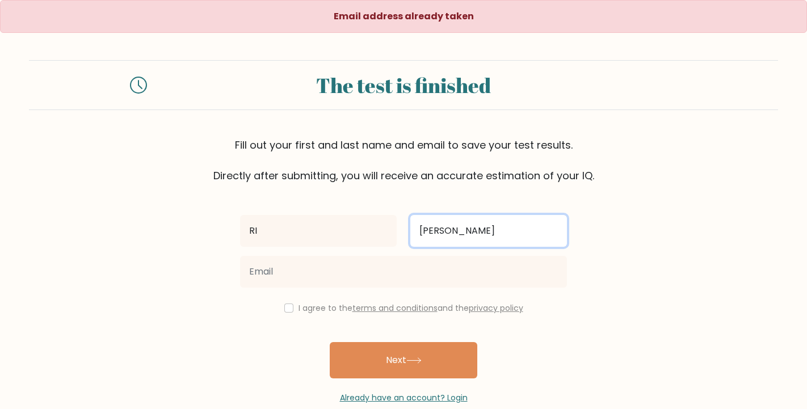
type input "[PERSON_NAME]"
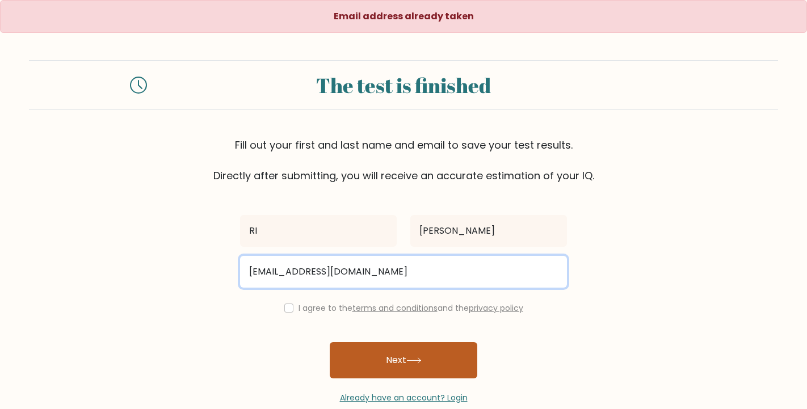
type input "[EMAIL_ADDRESS][DOMAIN_NAME]"
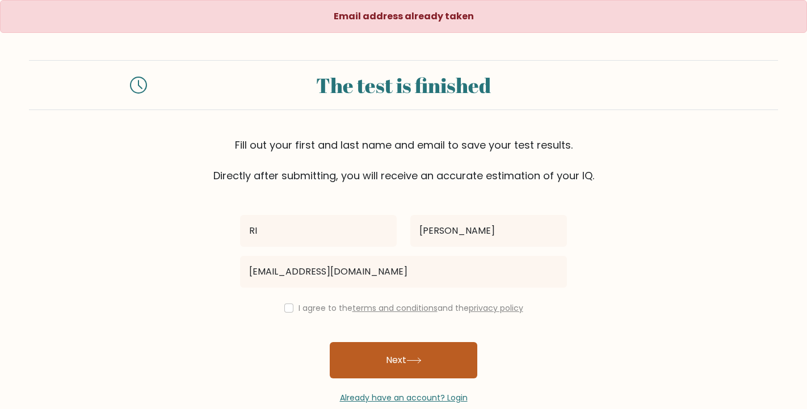
click at [398, 376] on button "Next" at bounding box center [404, 360] width 148 height 36
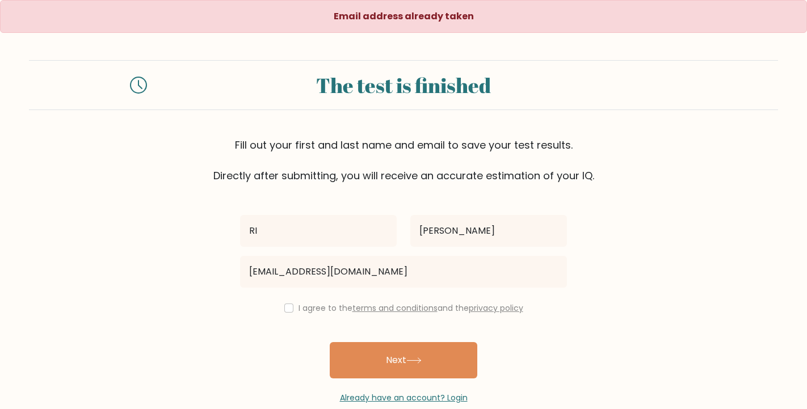
click at [285, 309] on input "checkbox" at bounding box center [288, 308] width 9 height 9
checkbox input "true"
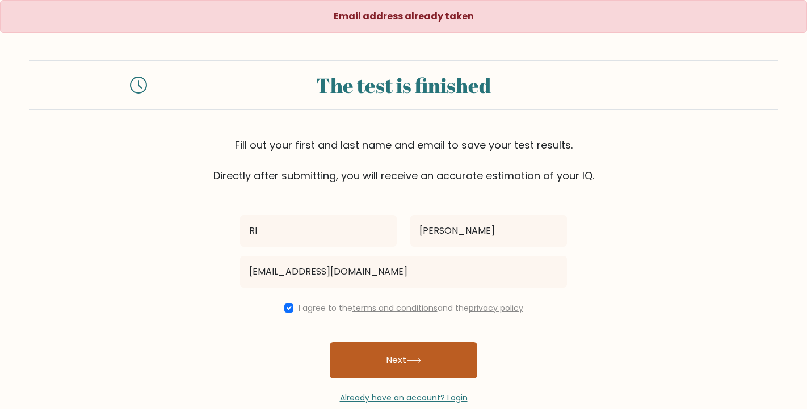
click at [395, 351] on button "Next" at bounding box center [404, 360] width 148 height 36
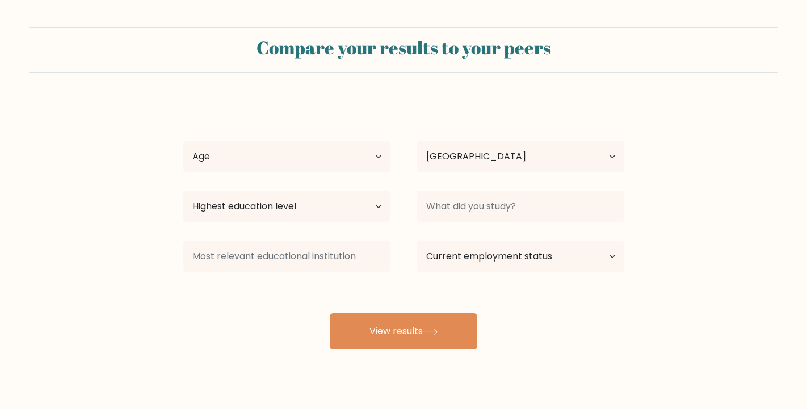
select select "ID"
select select "18_24"
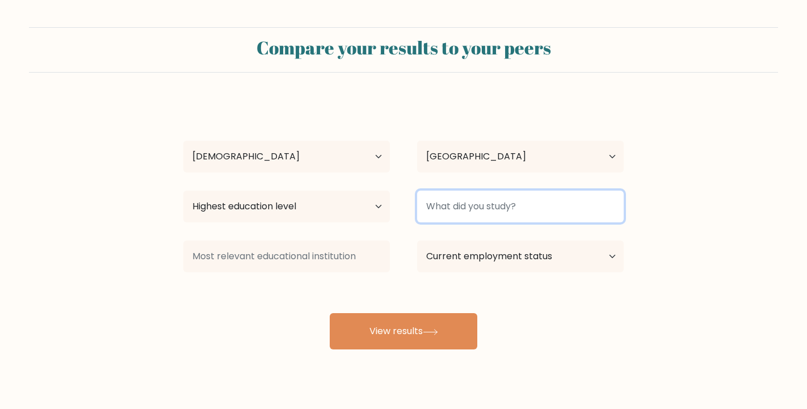
click at [476, 206] on input at bounding box center [520, 207] width 207 height 32
type input "UNIVERSITAS"
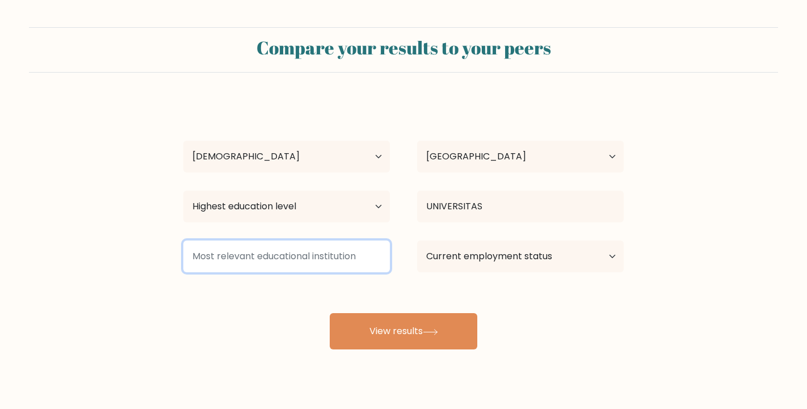
click at [287, 259] on input at bounding box center [286, 257] width 207 height 32
type input "ACCOUNTING"
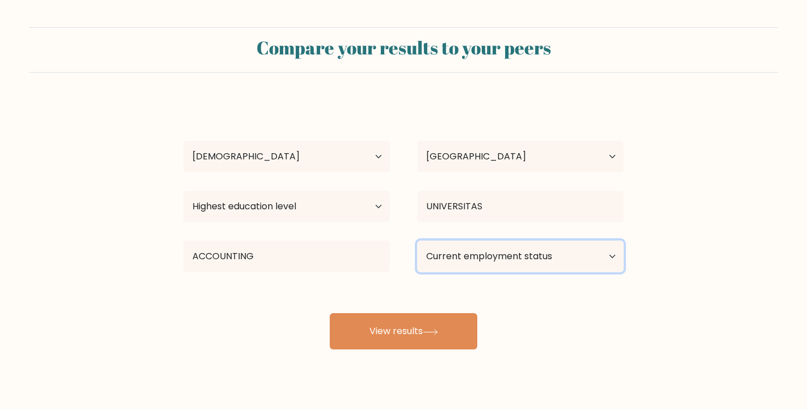
select select "other"
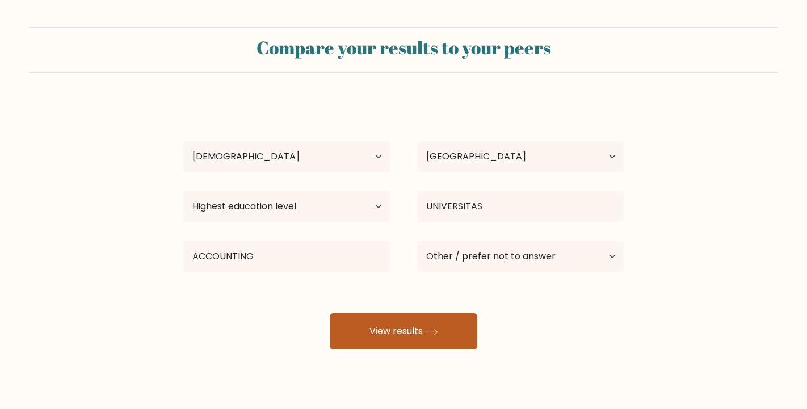
click at [427, 329] on button "View results" at bounding box center [404, 331] width 148 height 36
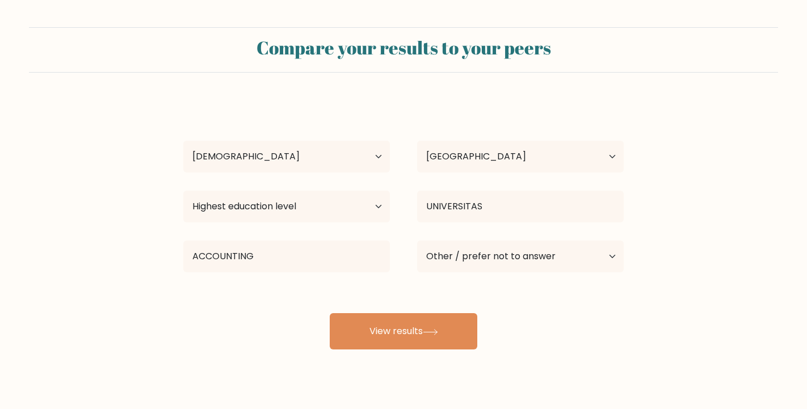
click at [399, 203] on div "Highest education level No schooling Primary Lower Secondary Upper Secondary Oc…" at bounding box center [287, 206] width 234 height 41
select select "bachelors_degree"
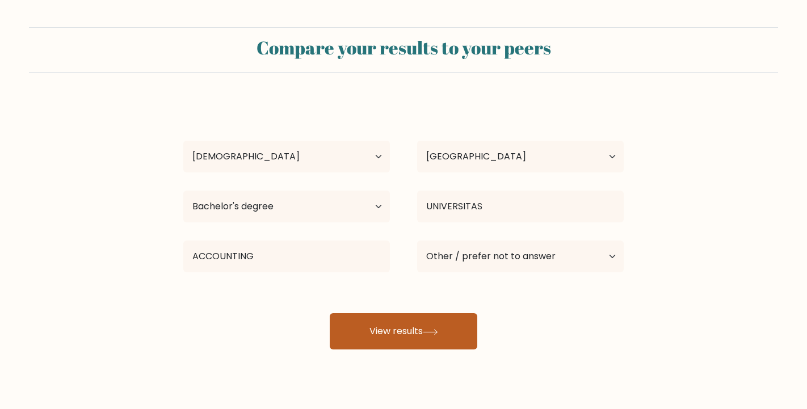
click at [431, 336] on icon at bounding box center [430, 332] width 15 height 6
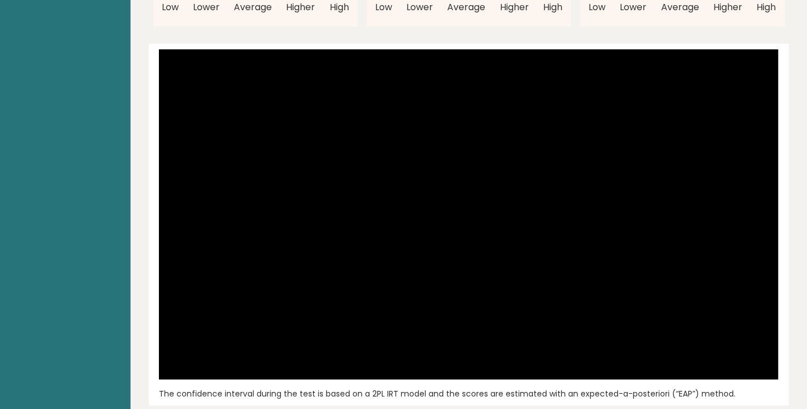
scroll to position [1291, 0]
